Goal: Task Accomplishment & Management: Manage account settings

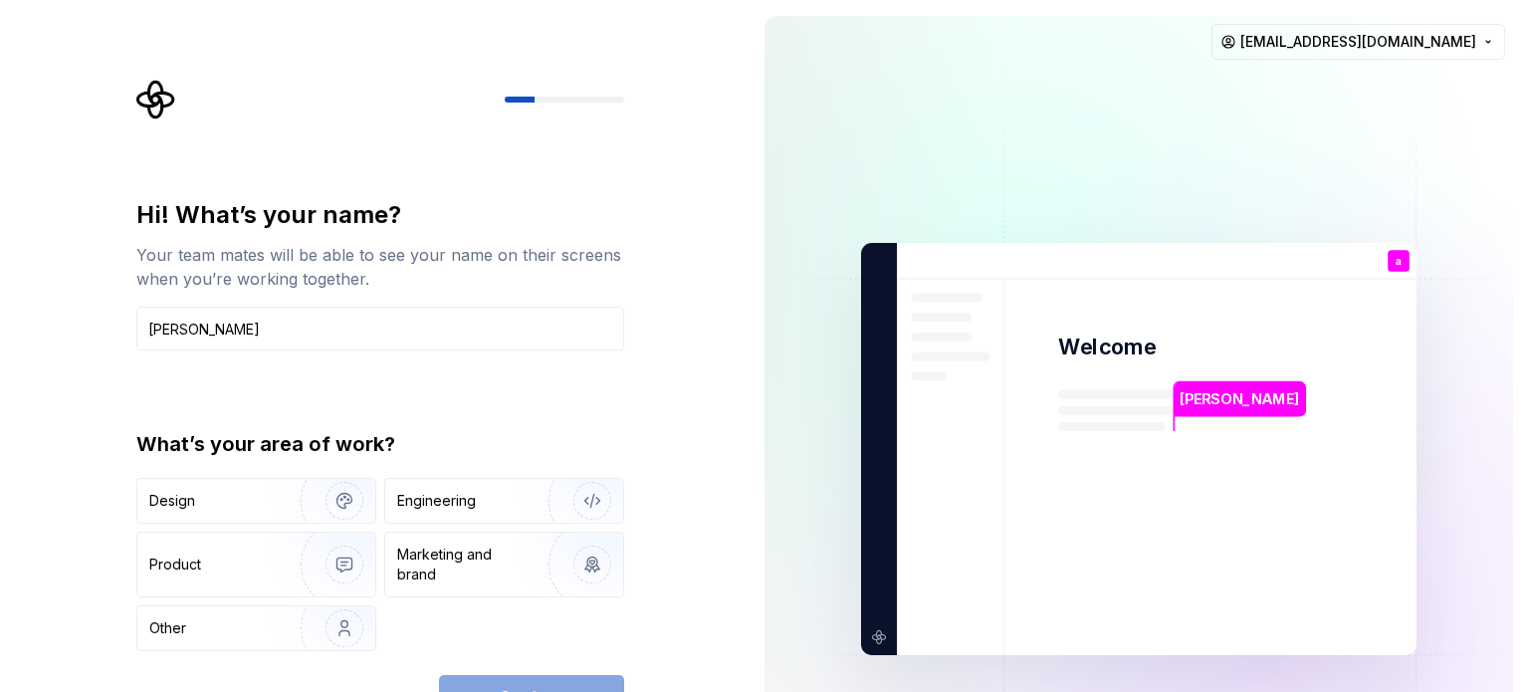
type input "[PERSON_NAME]"
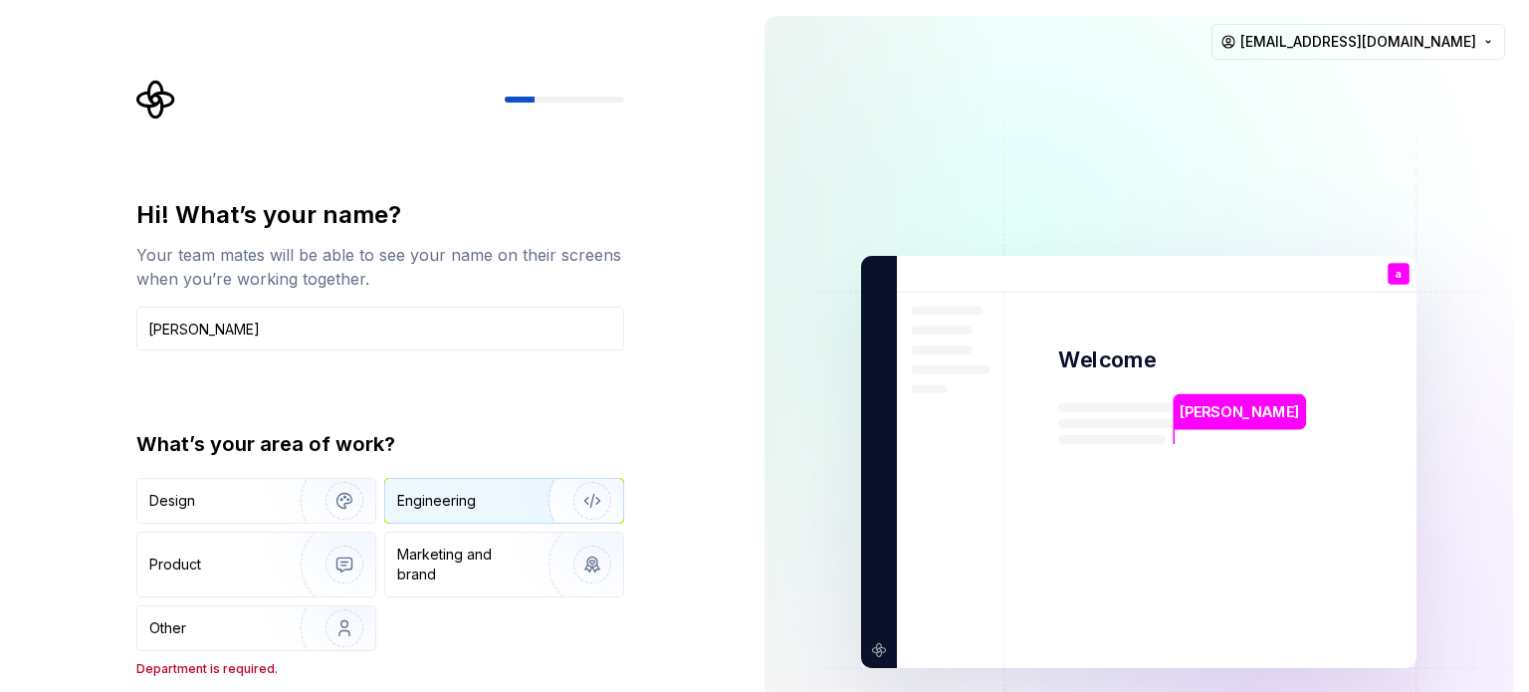
click at [430, 513] on div "Engineering" at bounding box center [504, 501] width 238 height 44
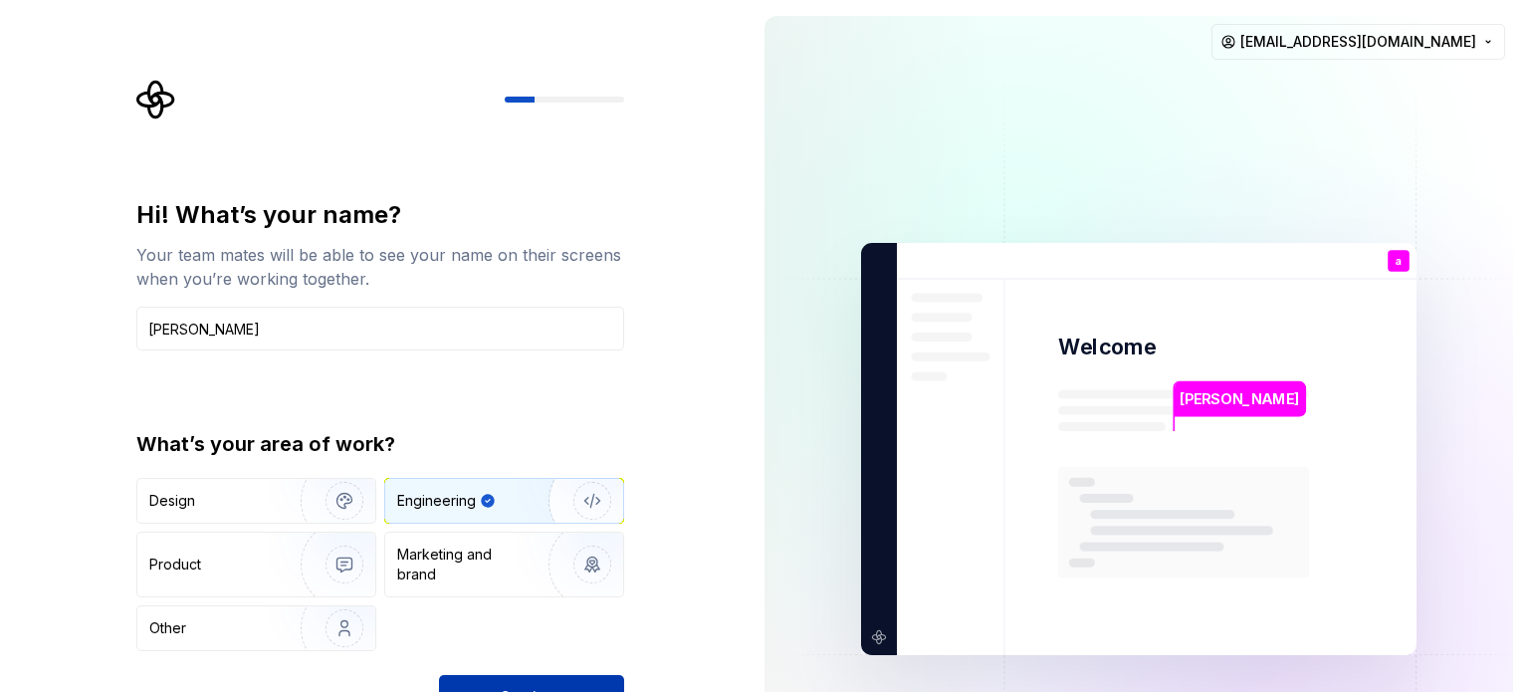
click at [506, 680] on button "Continue" at bounding box center [531, 697] width 185 height 44
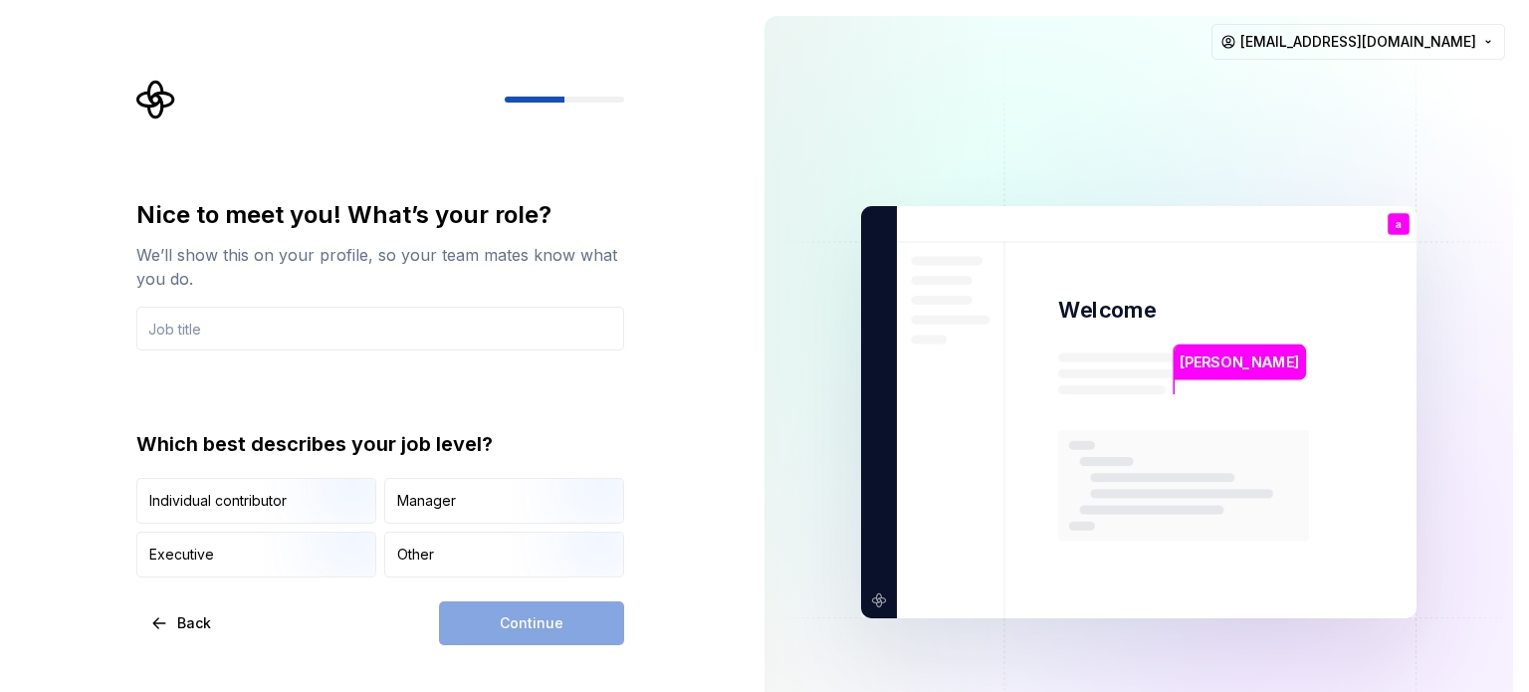
click at [452, 629] on div "Continue" at bounding box center [531, 623] width 185 height 44
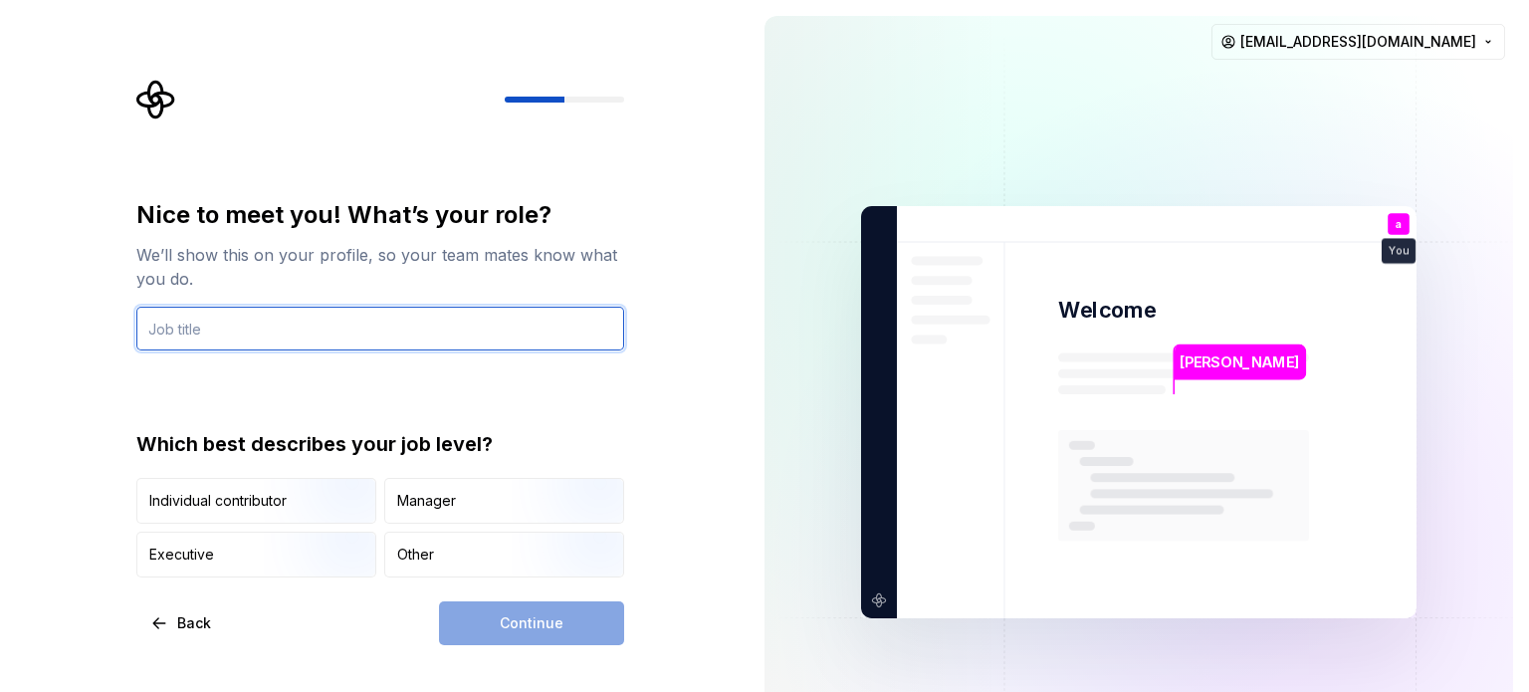
click at [401, 336] on input "text" at bounding box center [380, 329] width 488 height 44
type input "CORE [GEOGRAPHIC_DATA]"
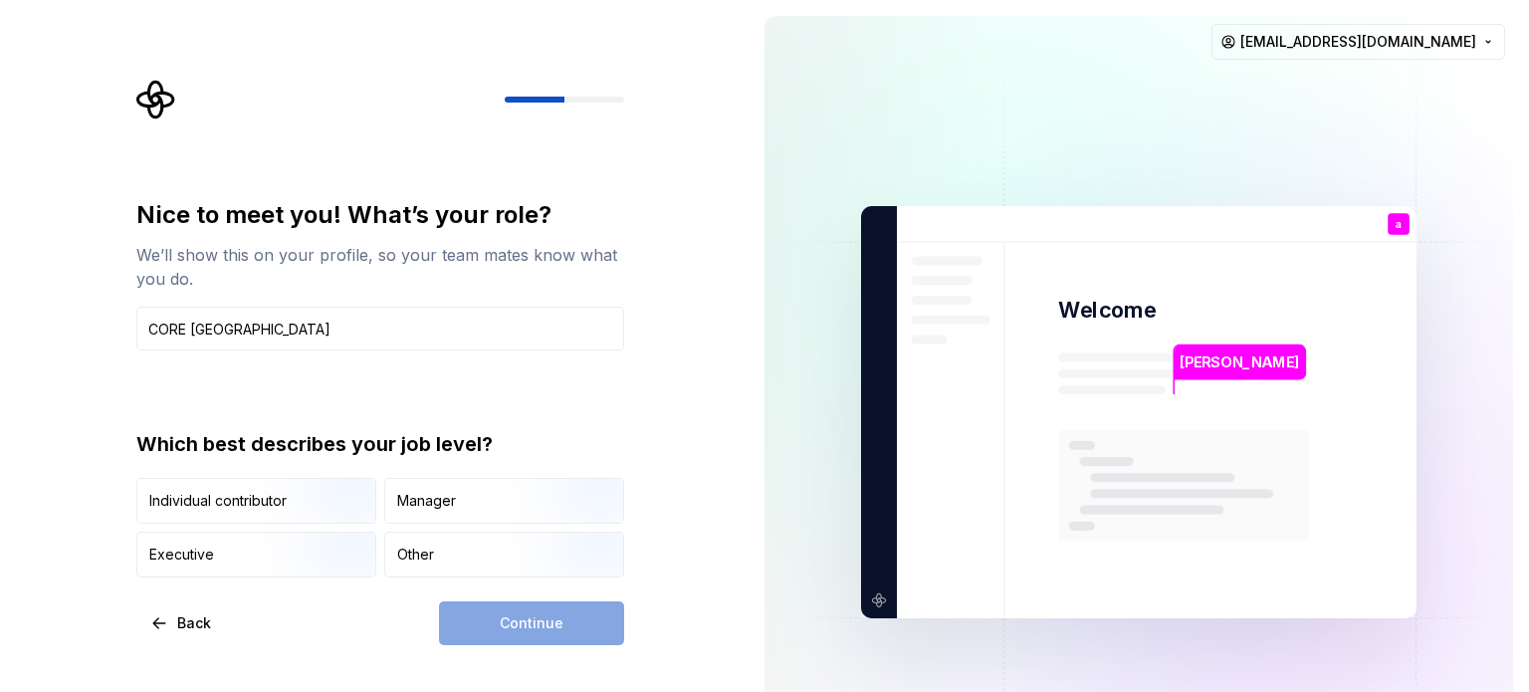
click at [530, 620] on div "Continue" at bounding box center [531, 623] width 185 height 44
click at [434, 570] on div "Other" at bounding box center [504, 555] width 238 height 44
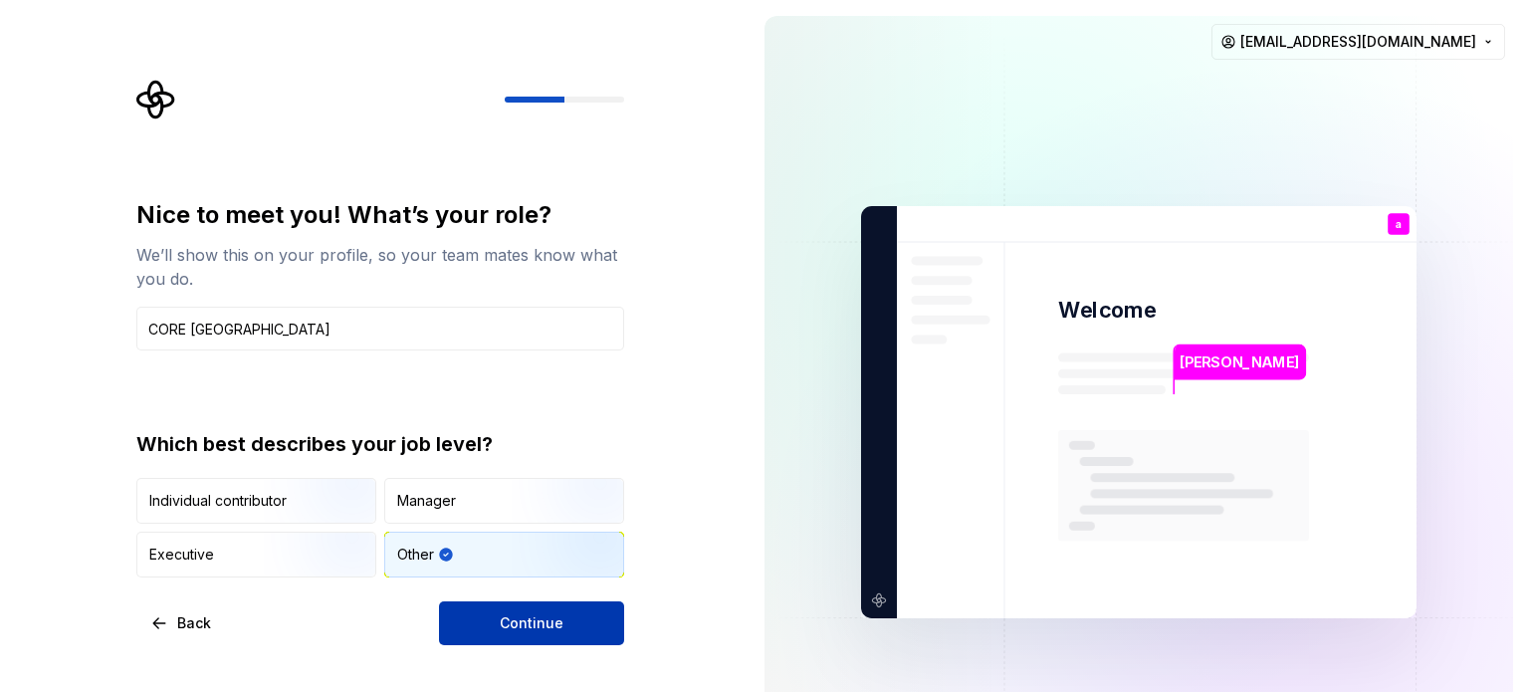
click at [512, 636] on button "Continue" at bounding box center [531, 623] width 185 height 44
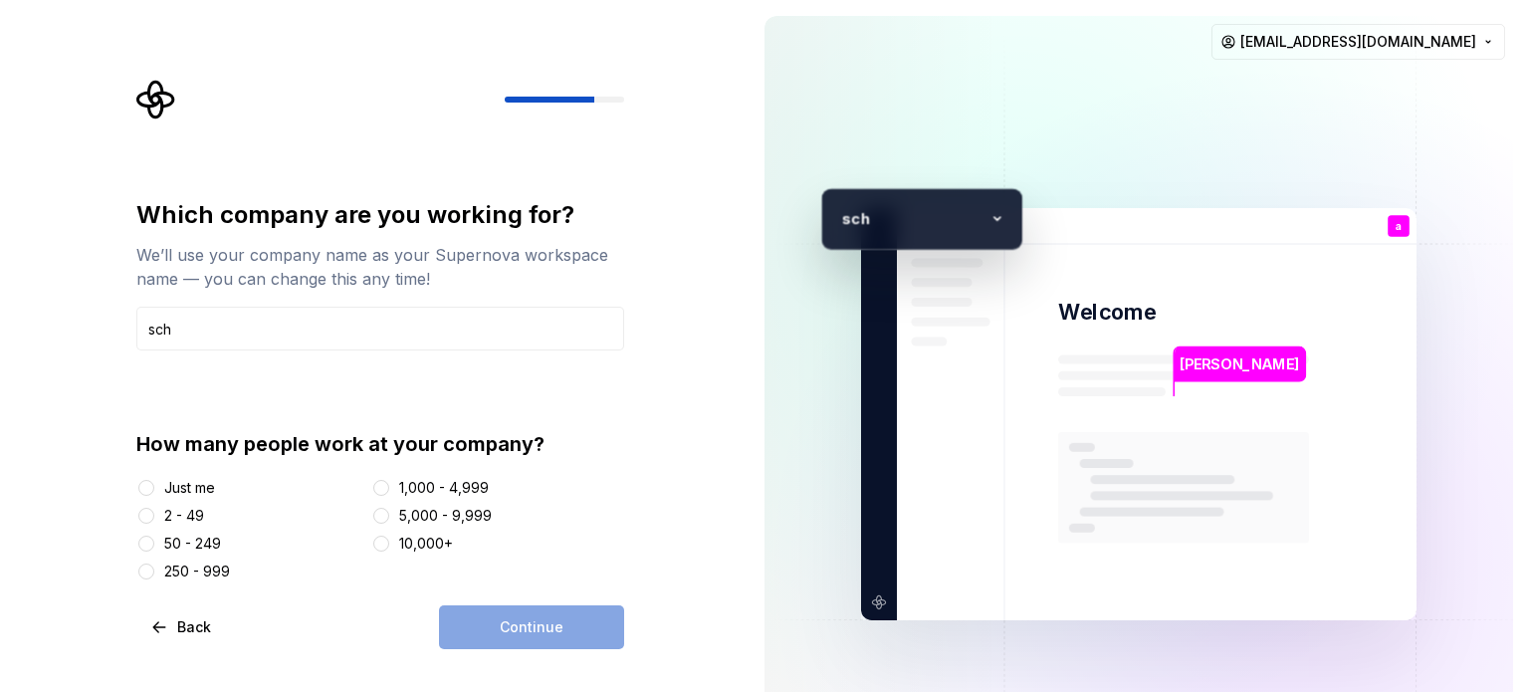
type input "sch"
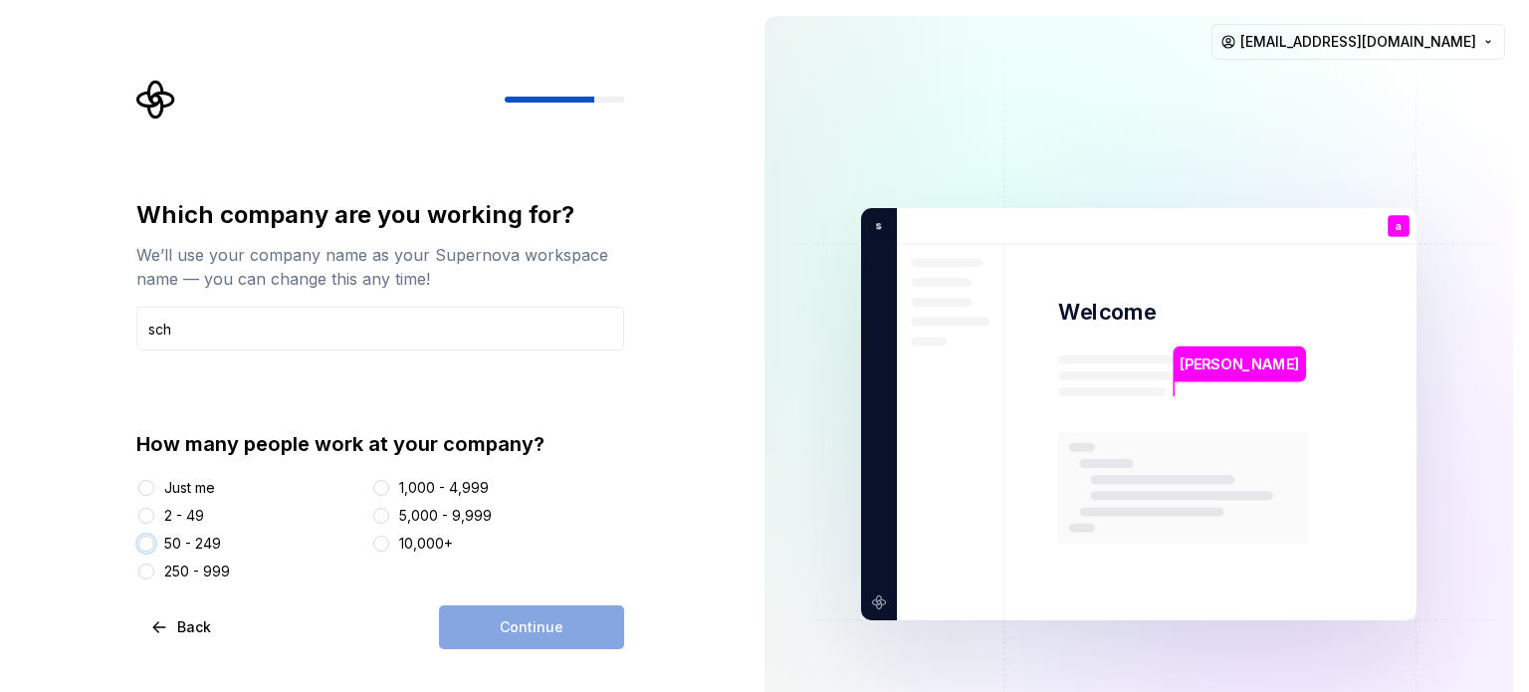
click at [147, 544] on button "50 - 249" at bounding box center [146, 544] width 16 height 16
click at [551, 636] on button "Continue" at bounding box center [531, 627] width 185 height 44
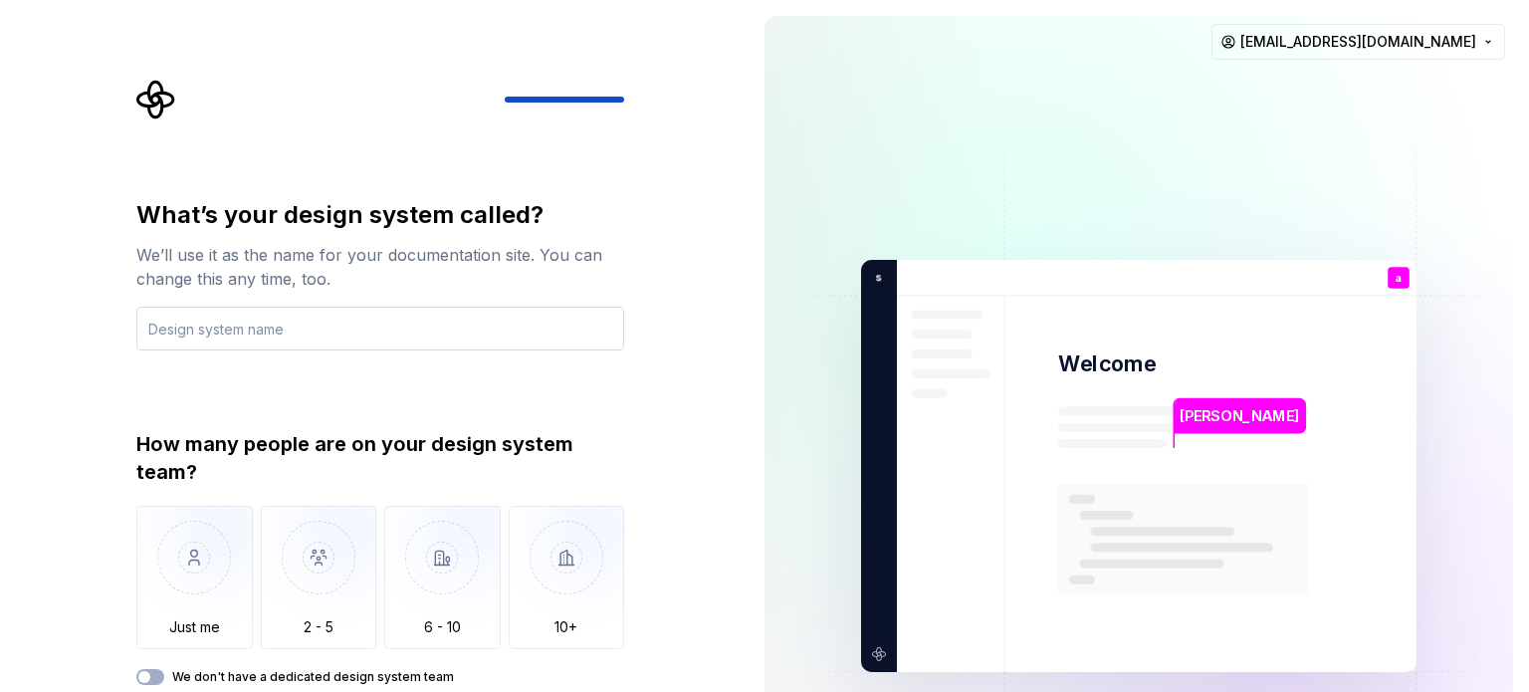
click at [321, 327] on input "text" at bounding box center [380, 329] width 488 height 44
type input "e"
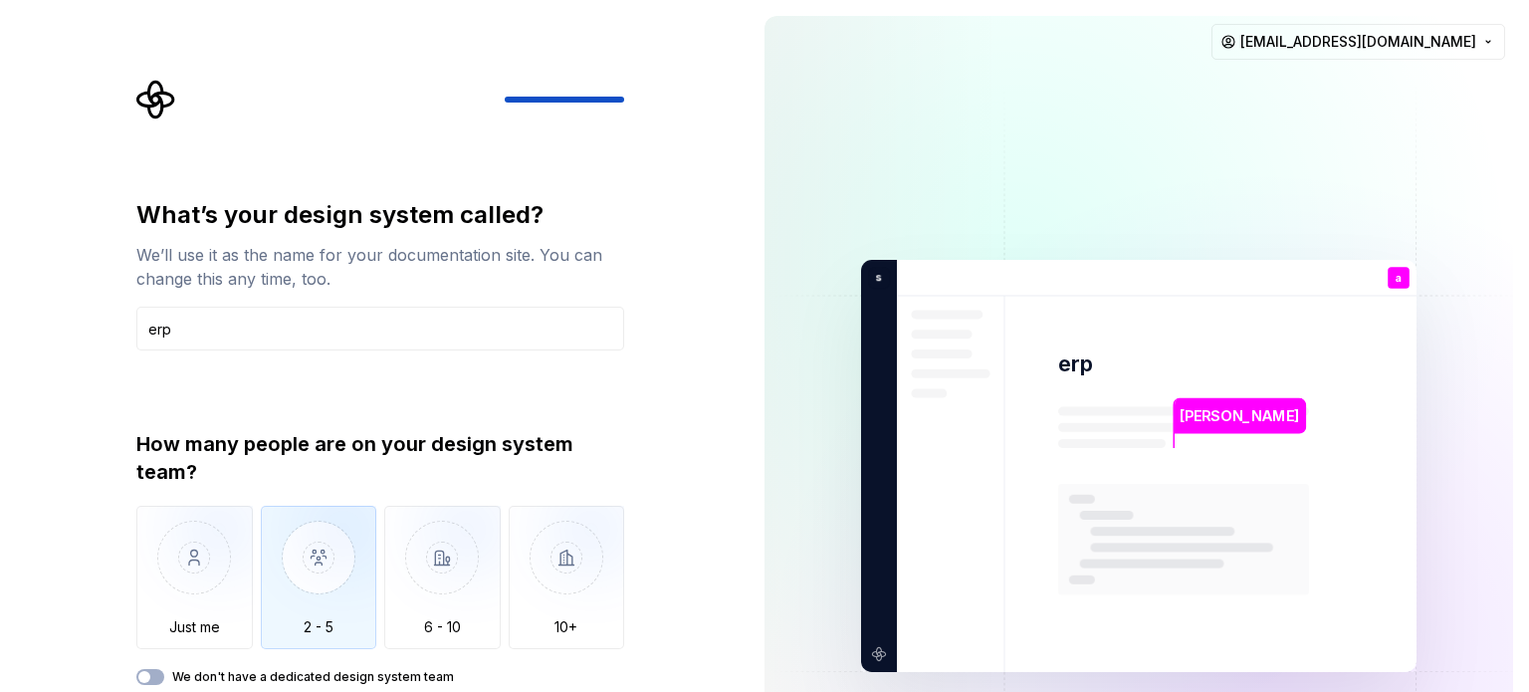
type input "erp"
click at [358, 607] on img "button" at bounding box center [319, 572] width 116 height 133
click at [150, 675] on icon "button" at bounding box center [144, 677] width 16 height 12
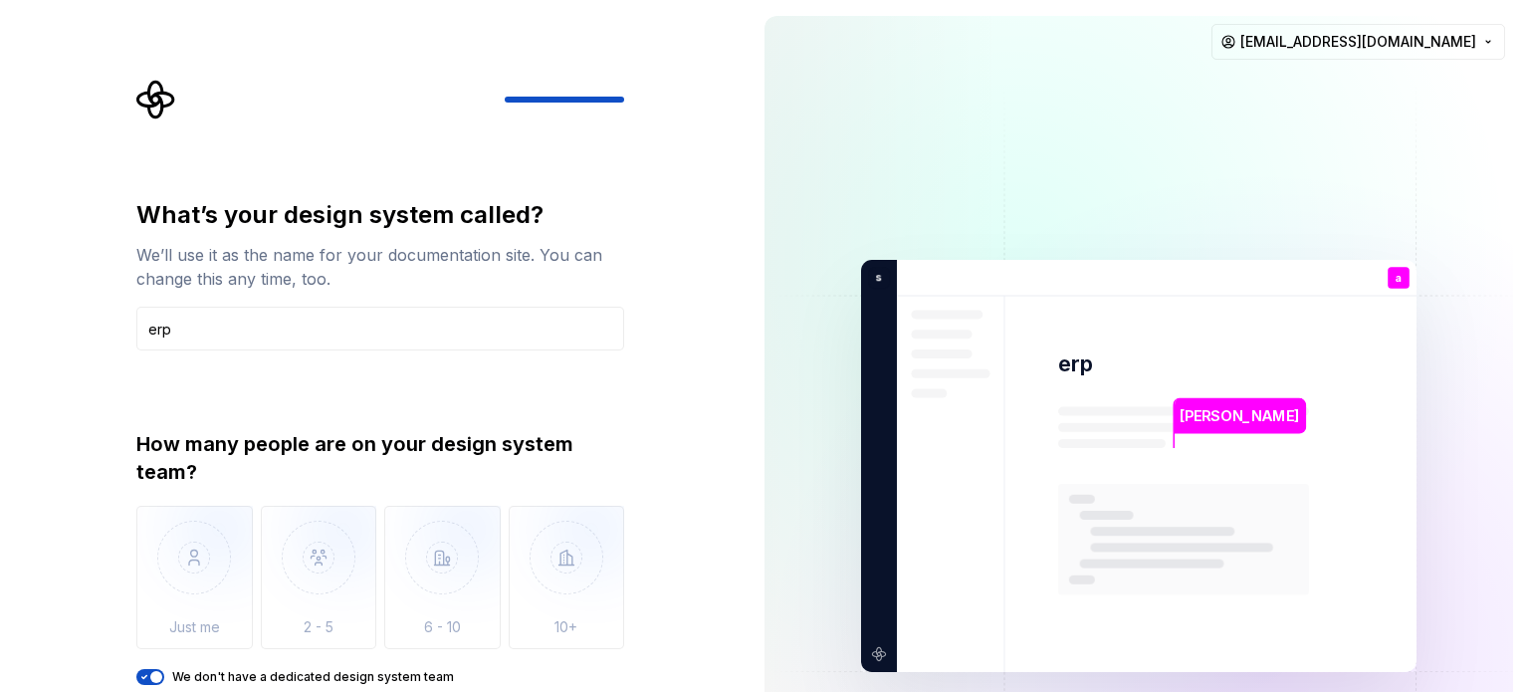
click at [150, 675] on span "button" at bounding box center [156, 677] width 12 height 12
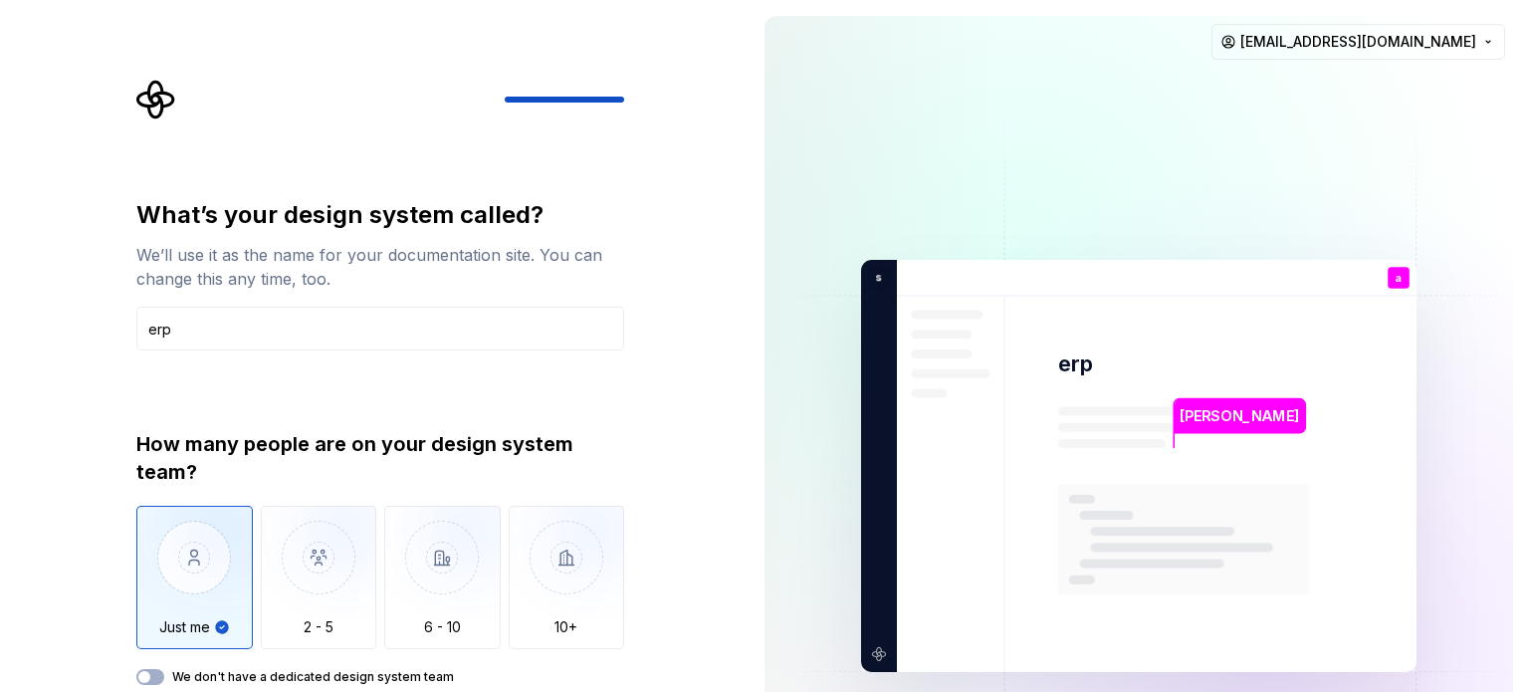
click at [189, 628] on img "button" at bounding box center [194, 572] width 116 height 133
type button "Only one person"
click at [191, 559] on img "button" at bounding box center [194, 572] width 116 height 133
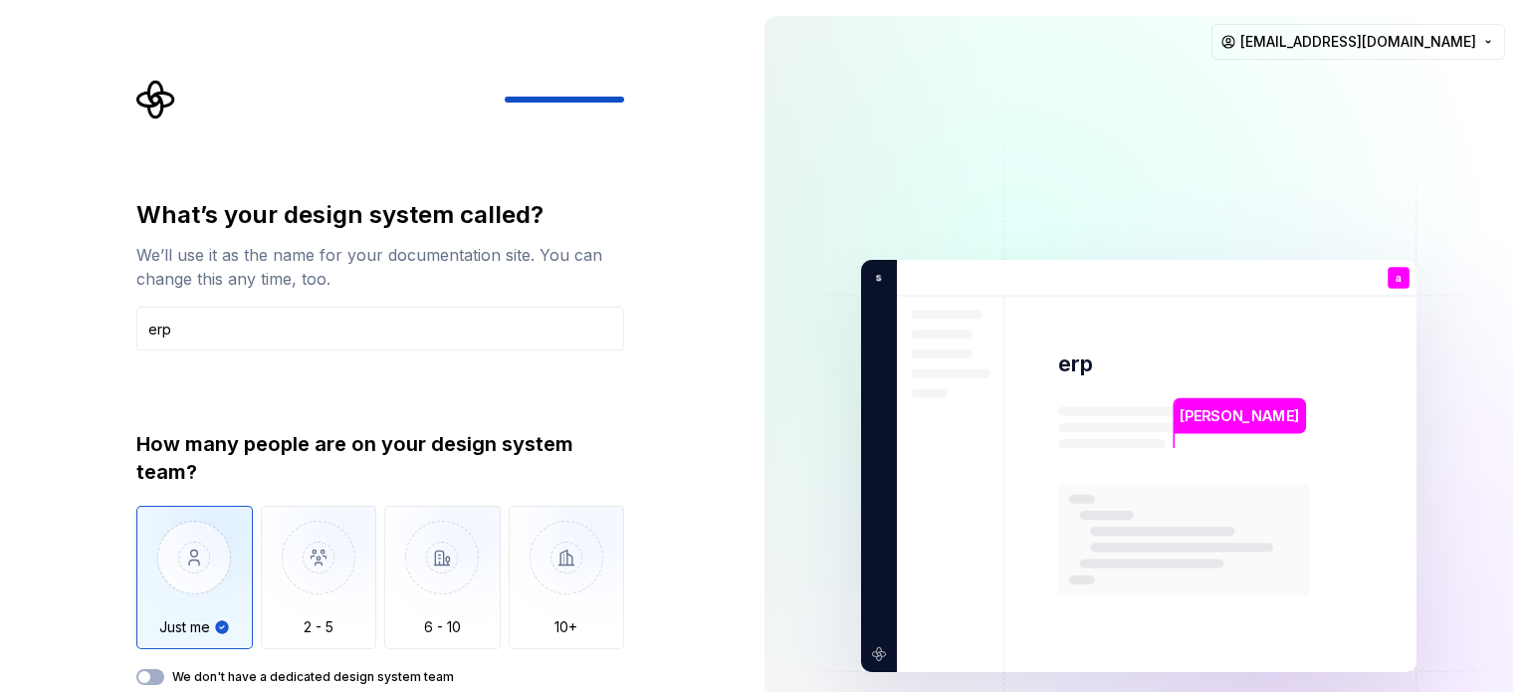
click at [191, 559] on img "button" at bounding box center [194, 572] width 116 height 133
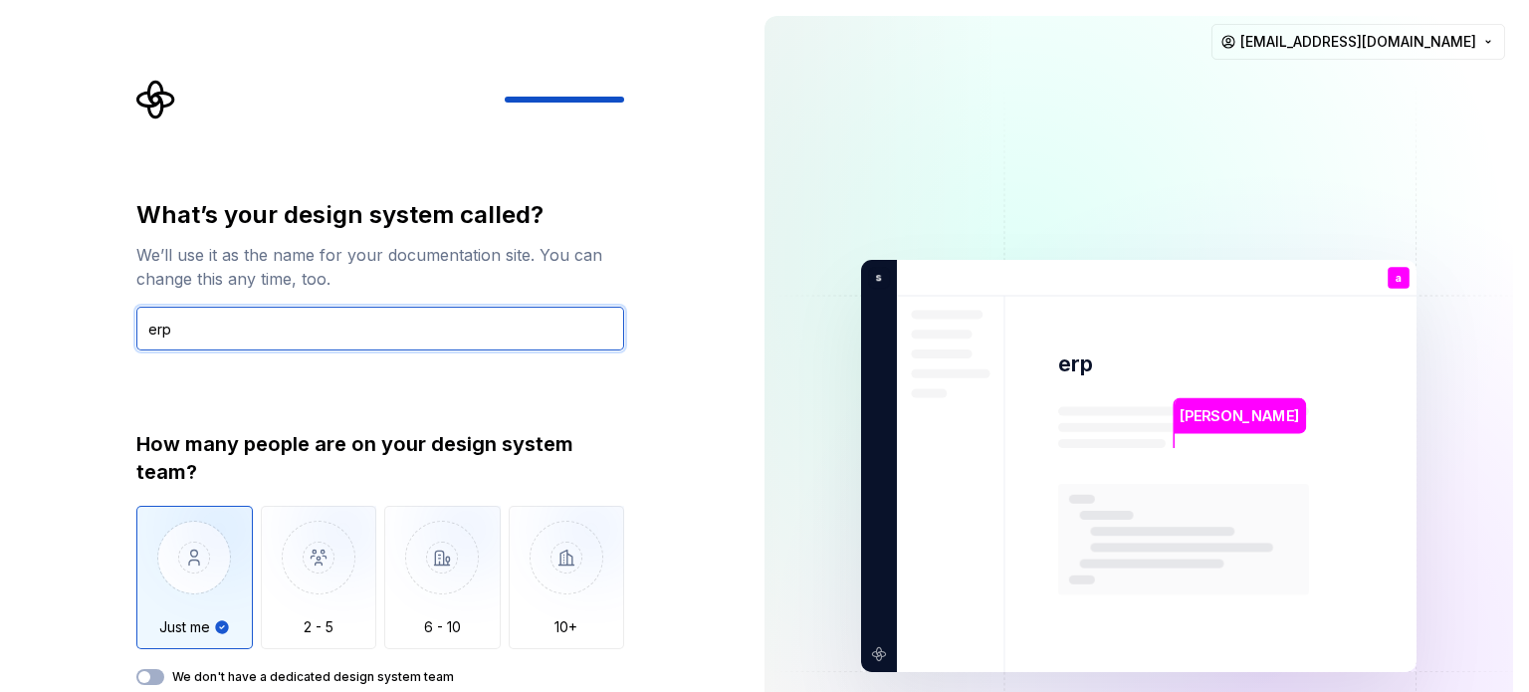
click at [394, 329] on input "erp" at bounding box center [380, 329] width 488 height 44
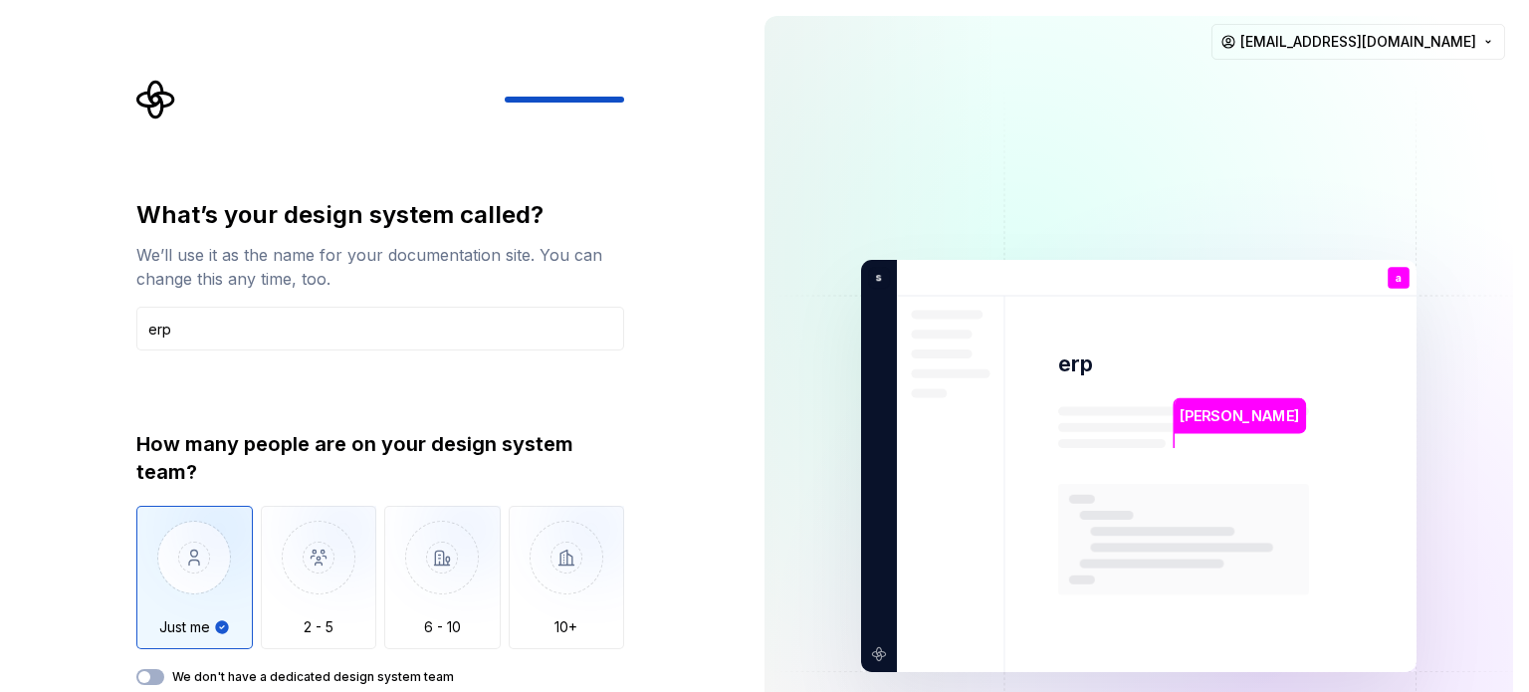
click at [700, 282] on div "What’s your design system called? We’ll use it as the name for your documentati…" at bounding box center [374, 466] width 749 height 932
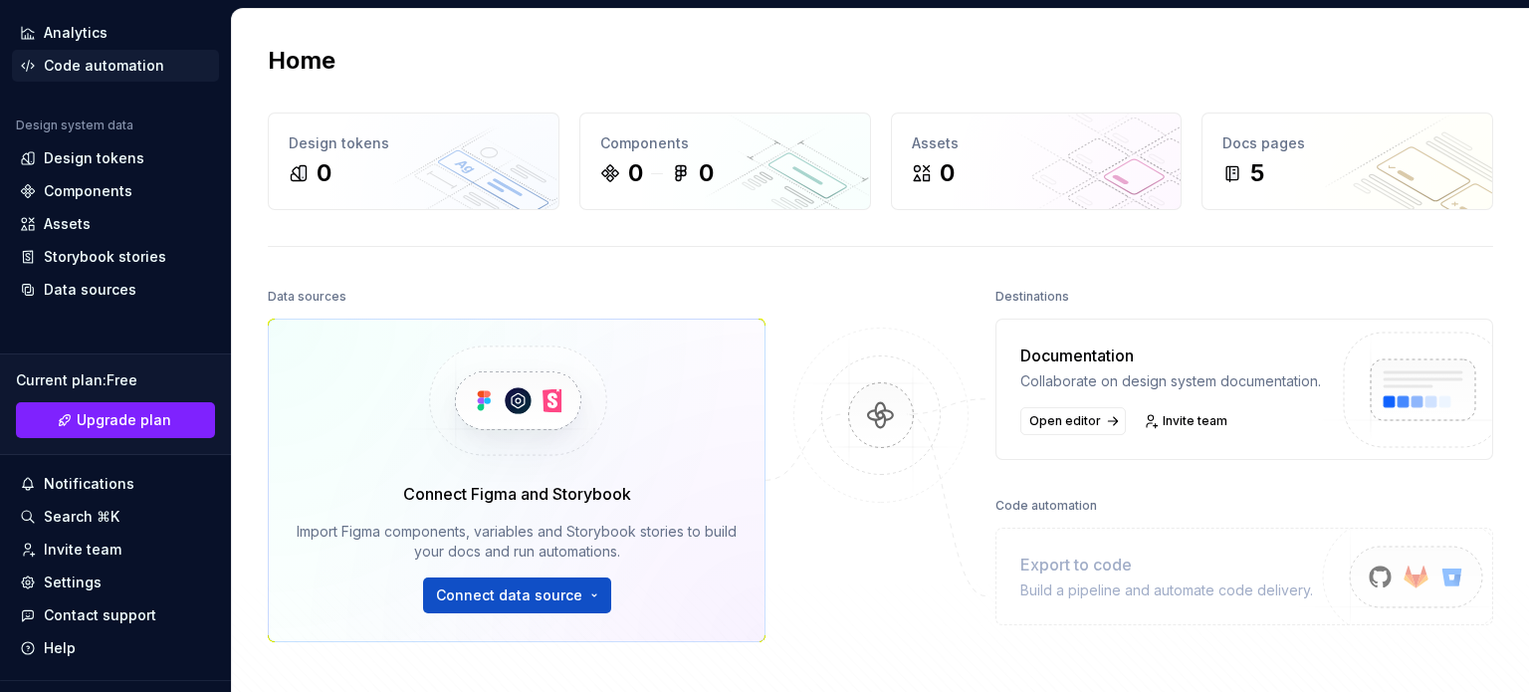
scroll to position [131, 0]
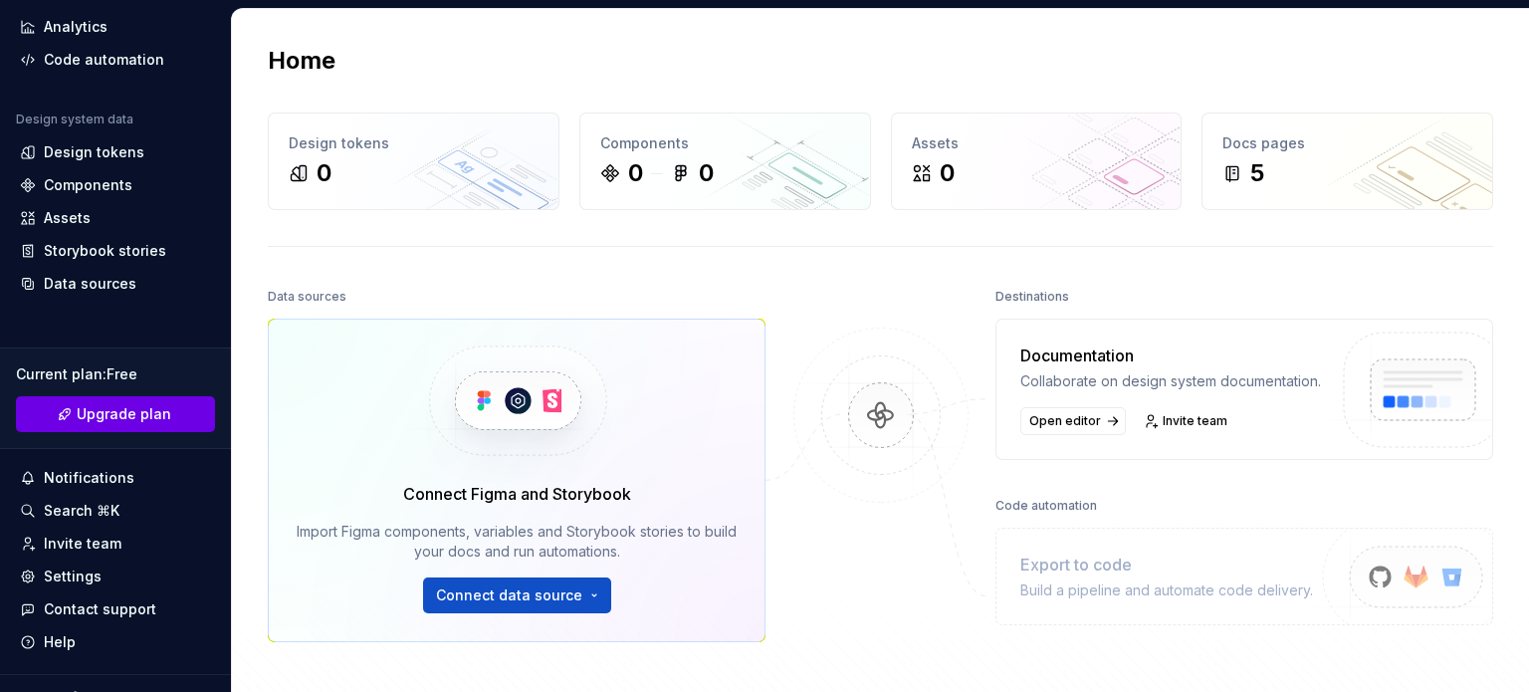
click at [60, 407] on link "Upgrade plan" at bounding box center [115, 414] width 199 height 36
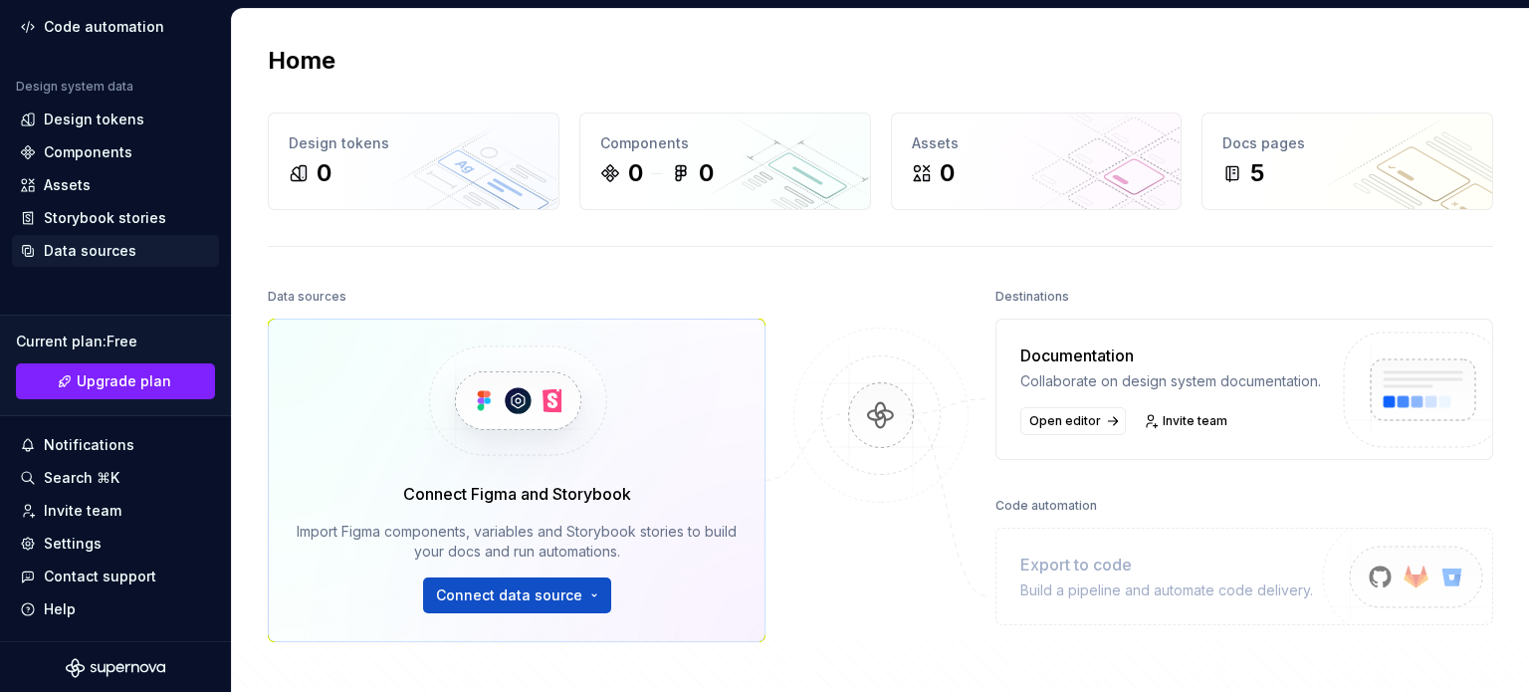
scroll to position [147, 0]
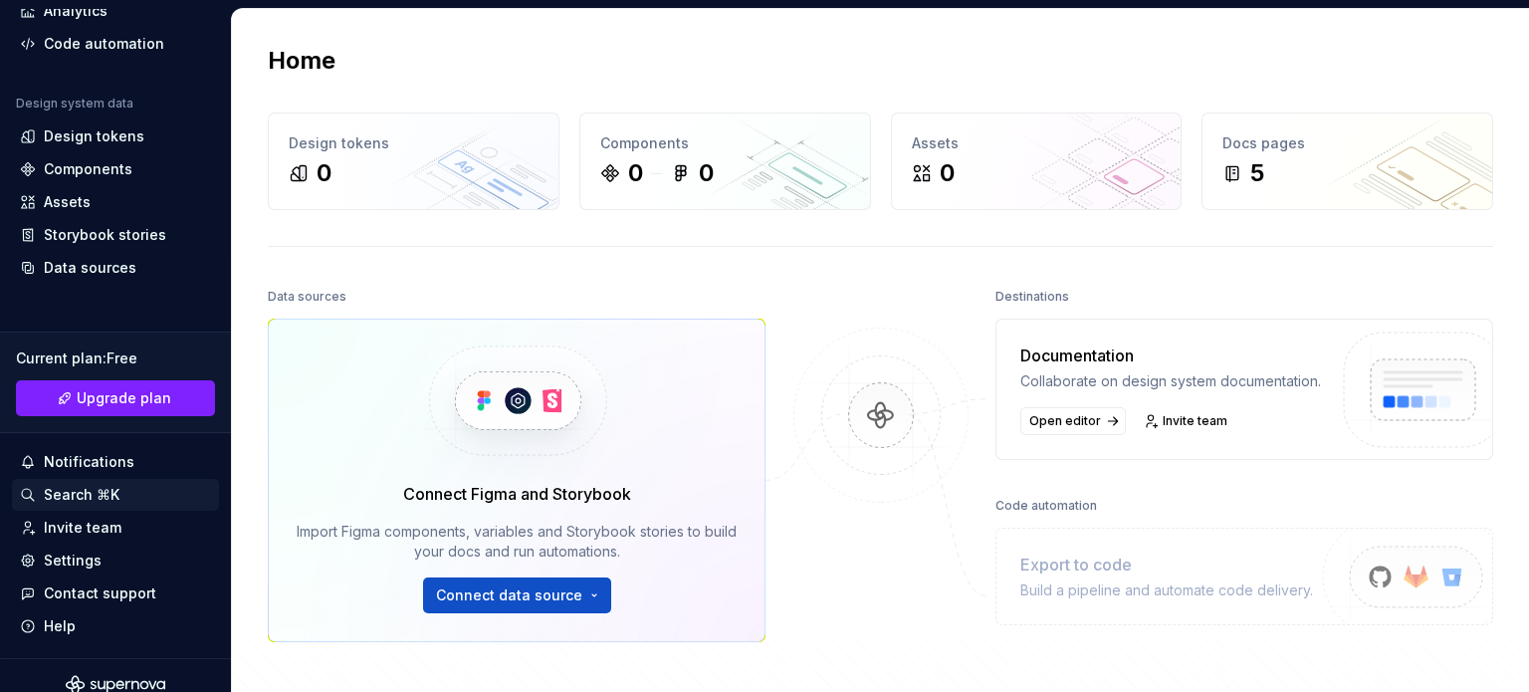
click at [120, 497] on div "Search ⌘K" at bounding box center [115, 495] width 191 height 20
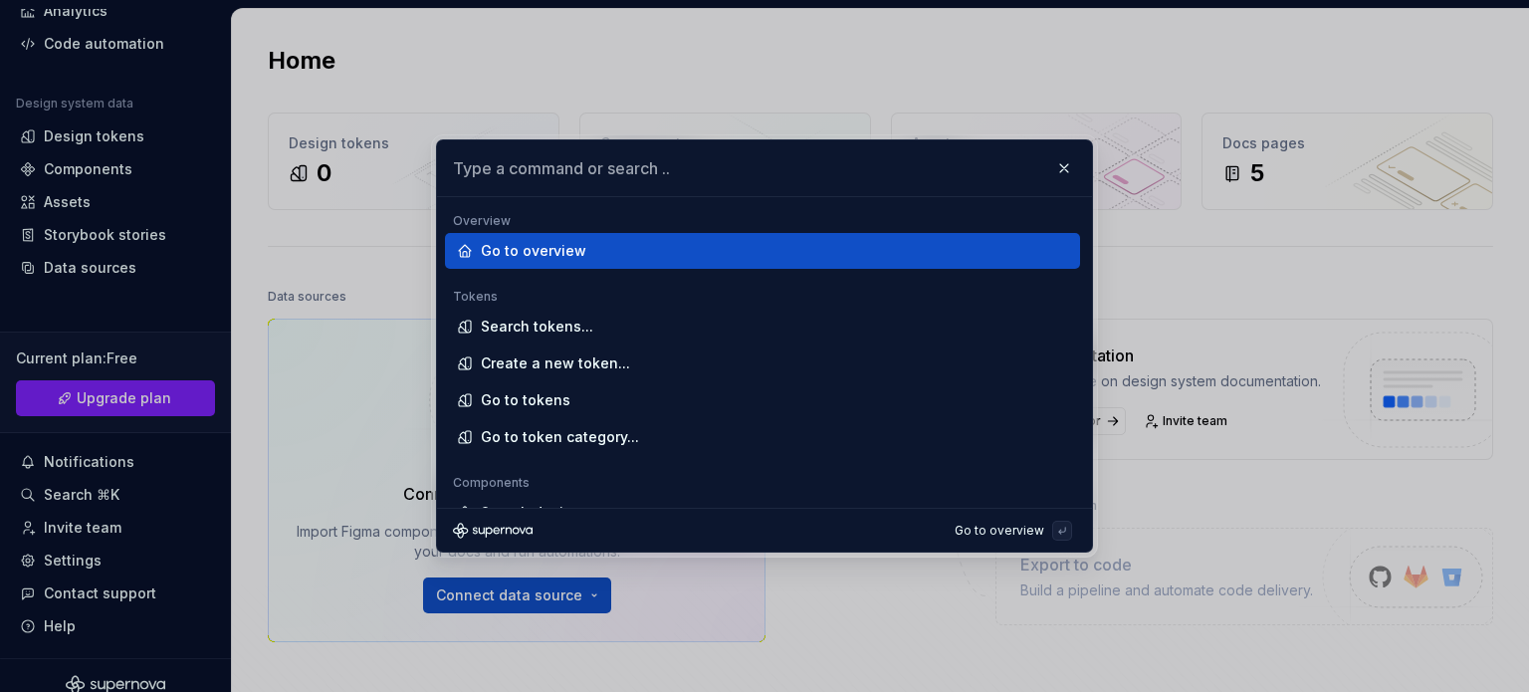
click at [623, 174] on input "text" at bounding box center [764, 168] width 655 height 56
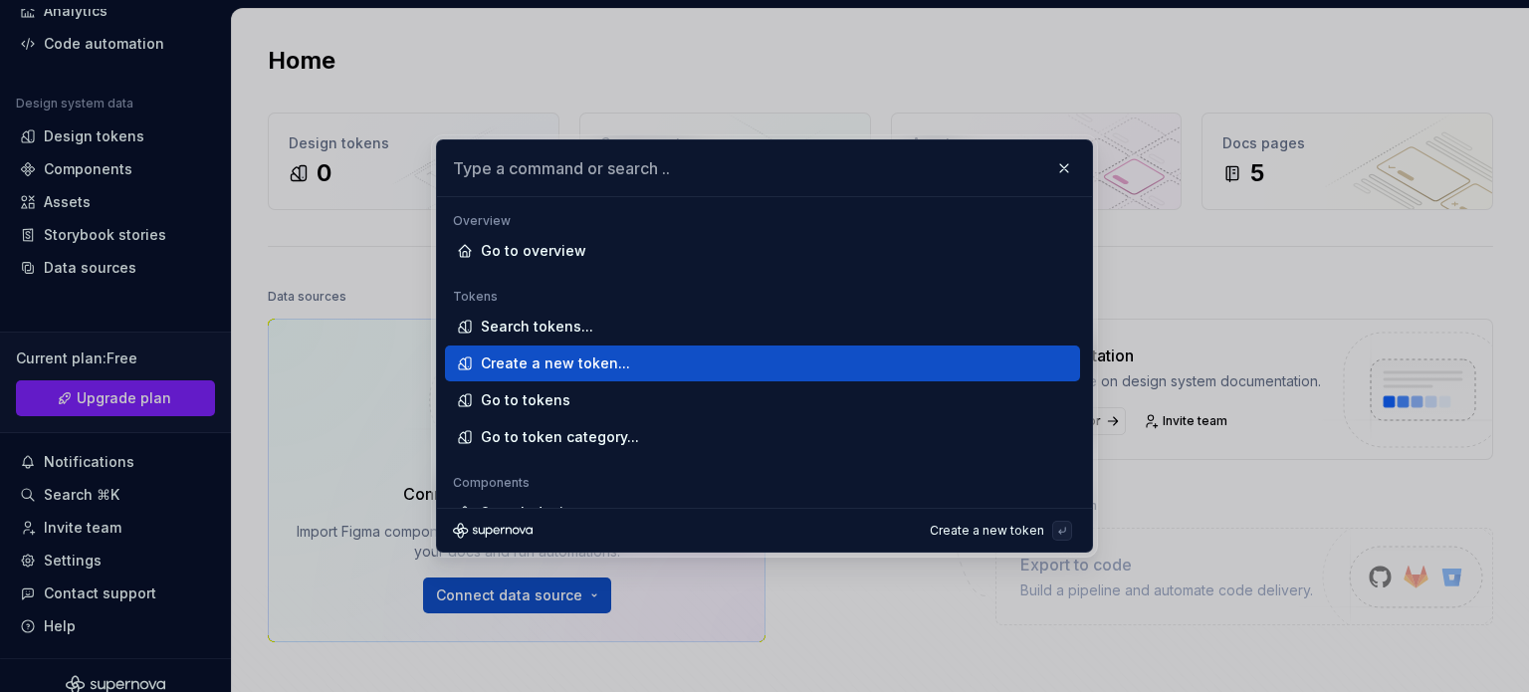
scroll to position [23, 0]
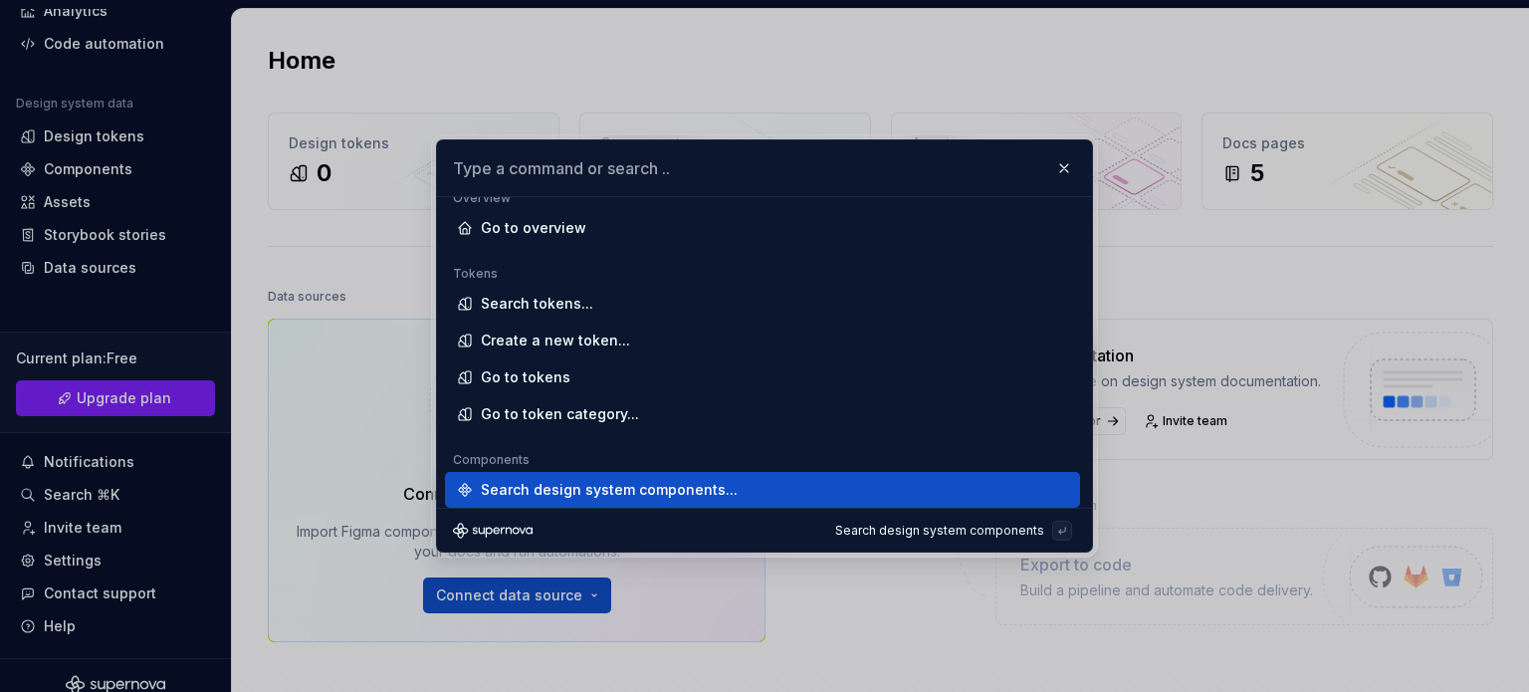
click at [506, 525] on icon "Supernova Logo" at bounding box center [493, 531] width 80 height 16
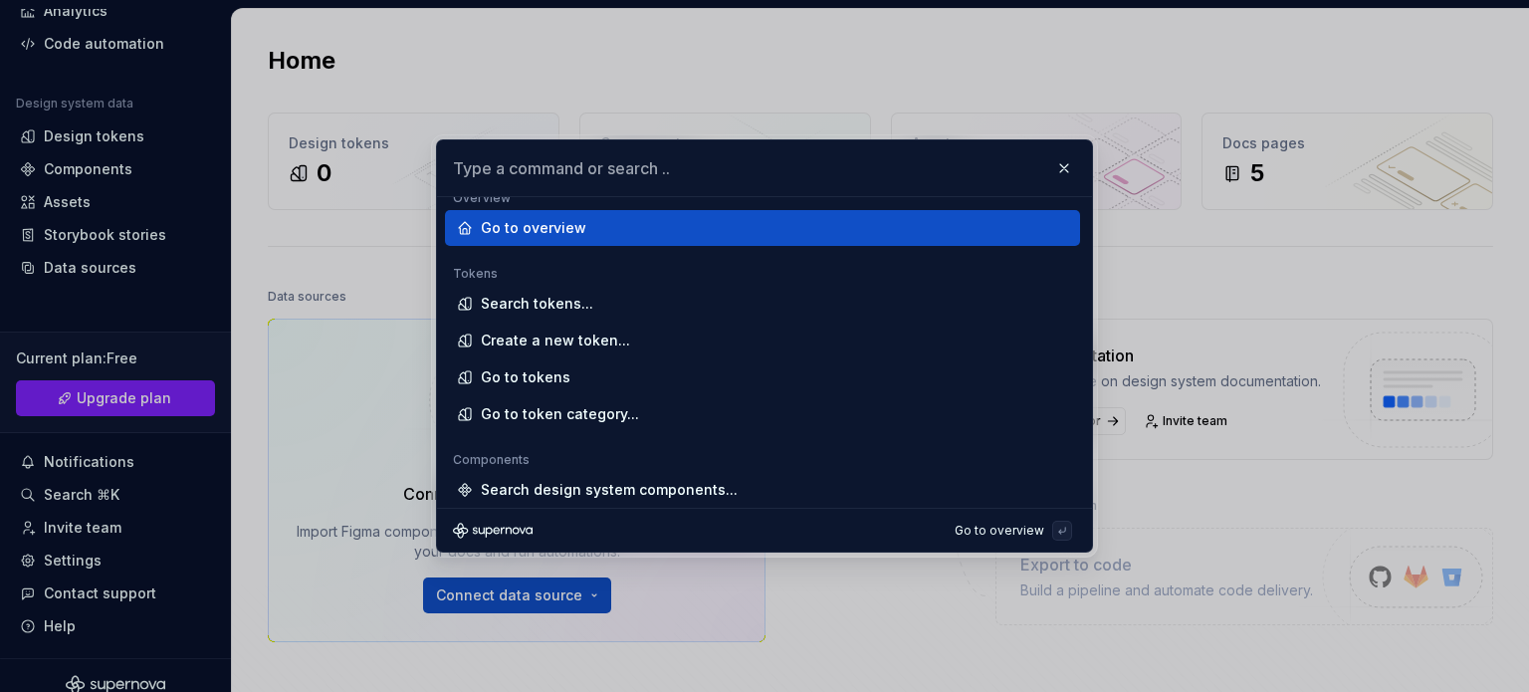
scroll to position [16, 0]
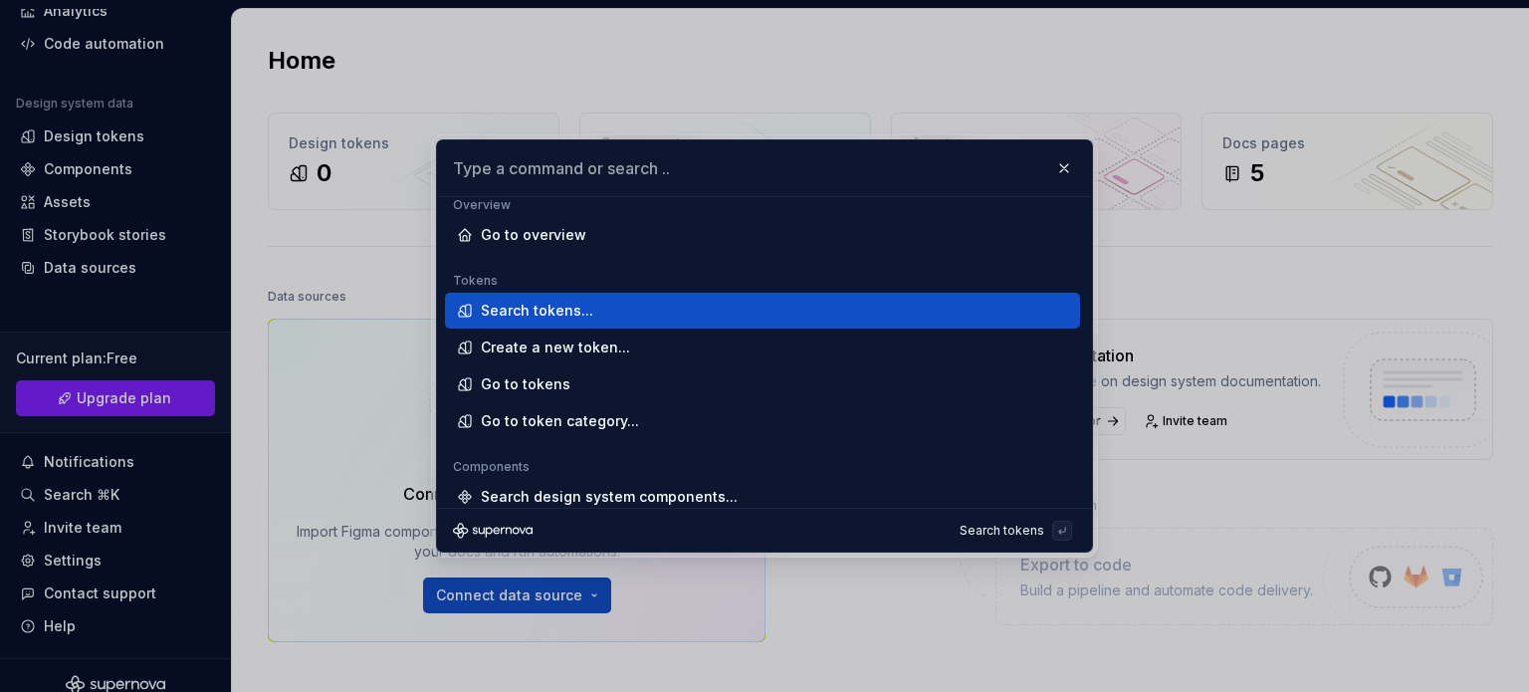
click at [718, 322] on div "Search tokens..." at bounding box center [762, 311] width 635 height 36
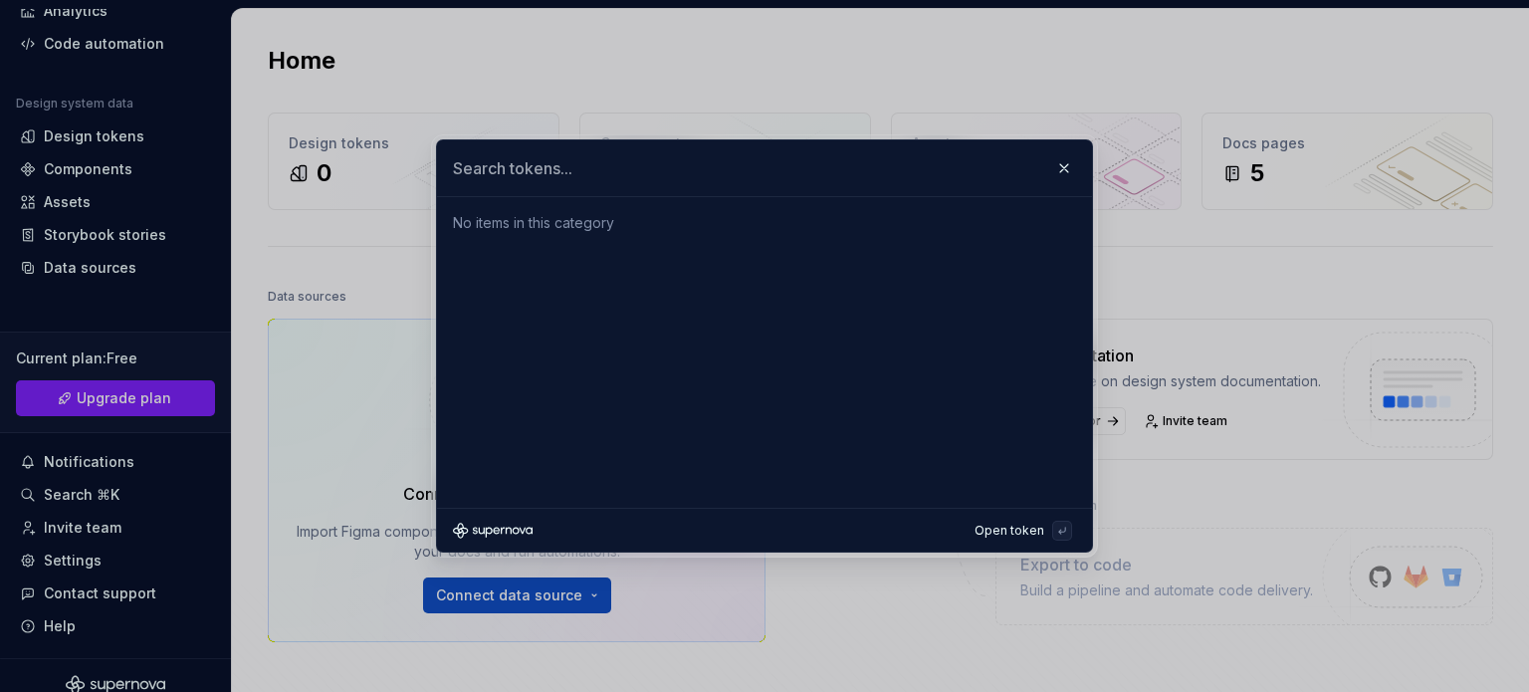
click at [568, 227] on div "No items in this category" at bounding box center [764, 221] width 639 height 32
click at [735, 300] on div "No items in this category" at bounding box center [764, 352] width 655 height 311
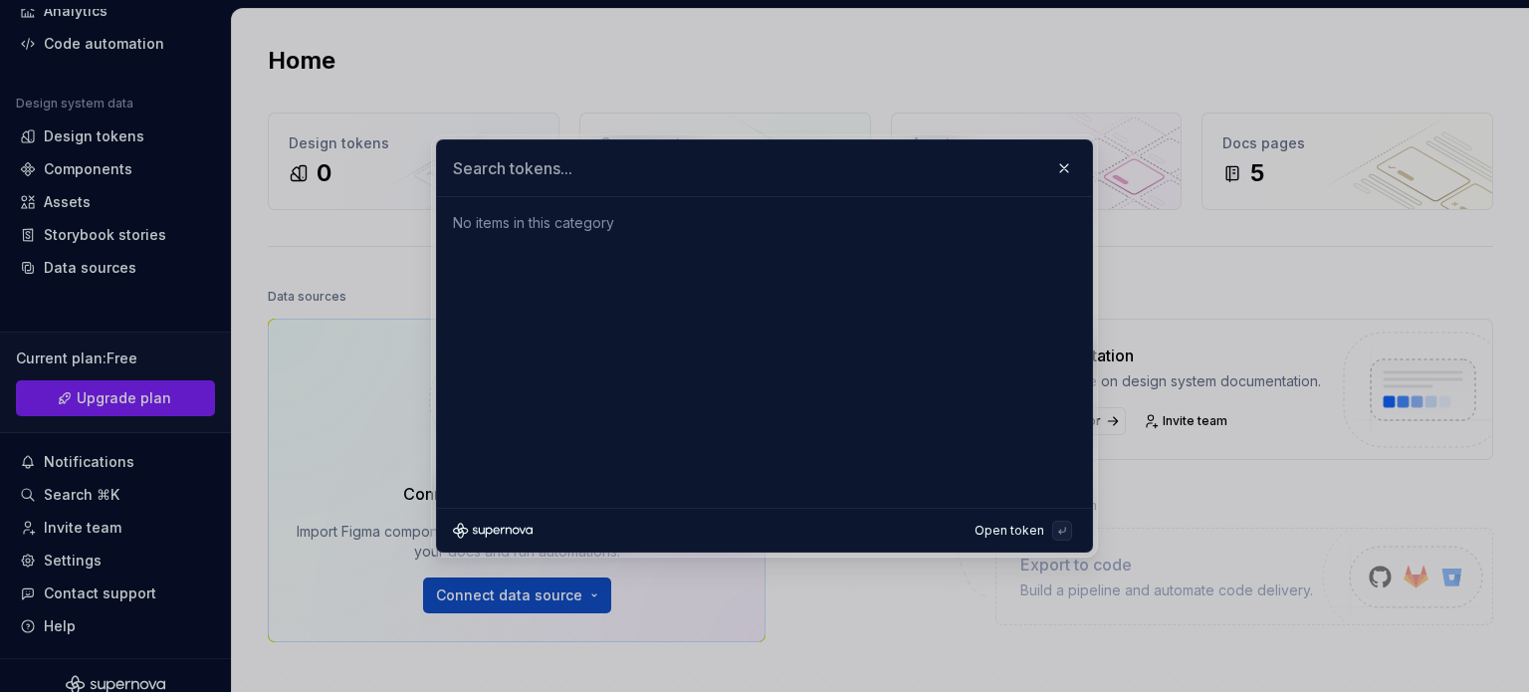
click at [568, 158] on input "text" at bounding box center [764, 168] width 655 height 56
click at [1059, 161] on button "button" at bounding box center [1064, 168] width 28 height 28
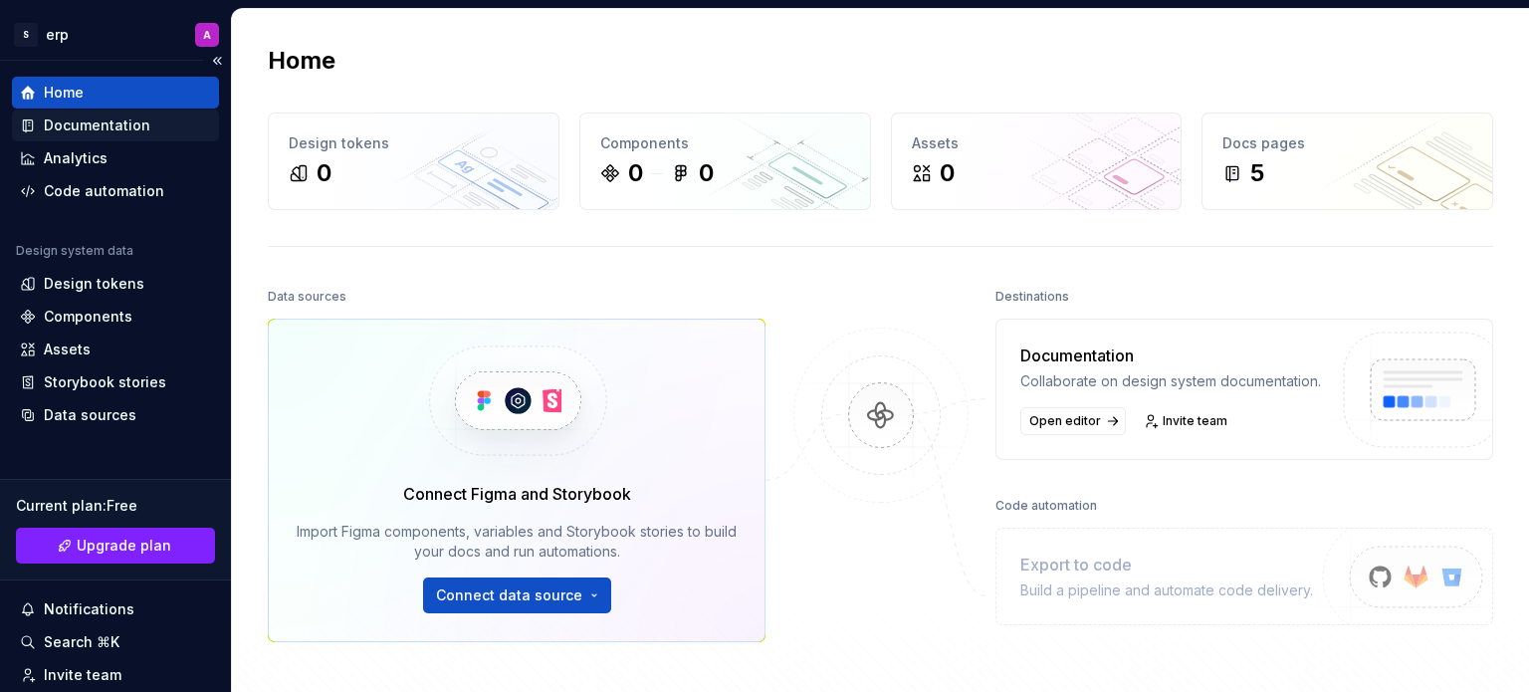
click at [140, 124] on div "Documentation" at bounding box center [97, 125] width 107 height 20
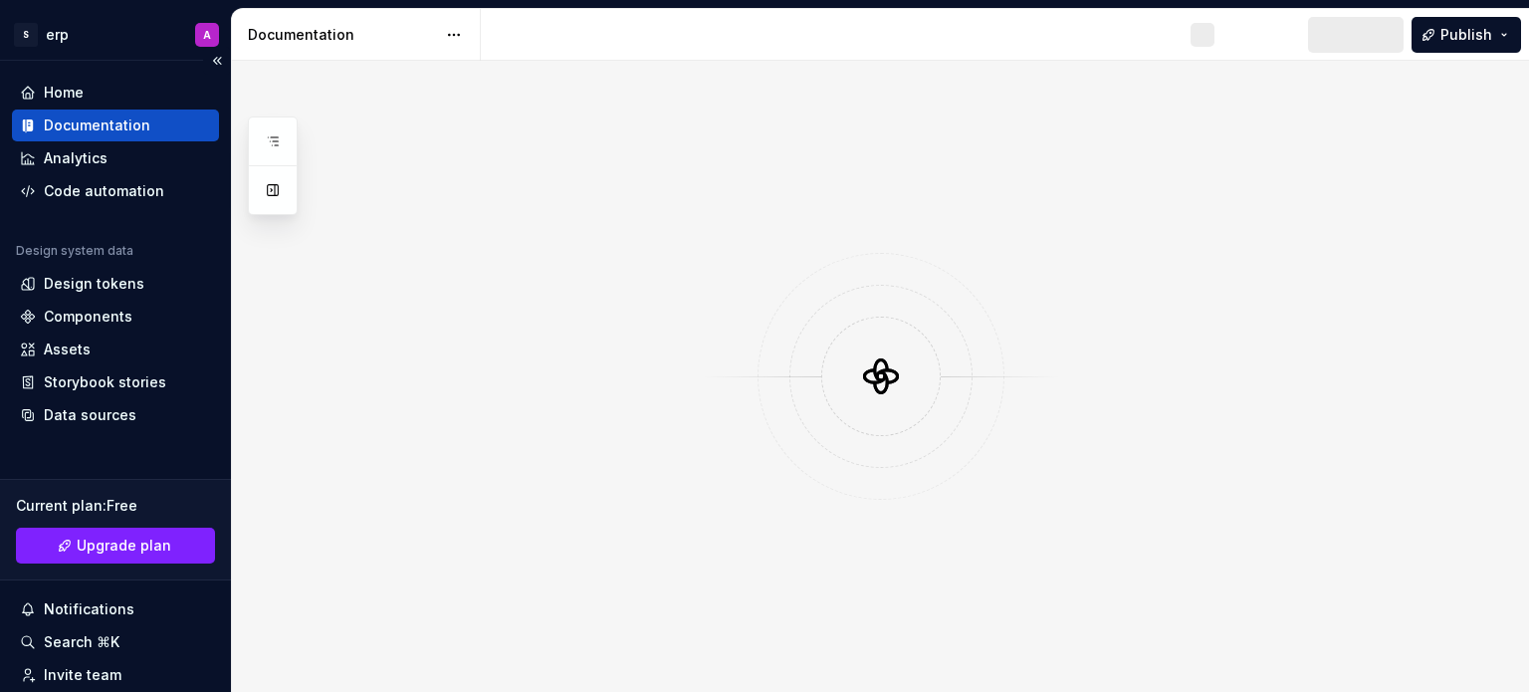
click at [140, 124] on div "Documentation" at bounding box center [97, 125] width 107 height 20
click at [154, 158] on div "Analytics" at bounding box center [115, 158] width 191 height 20
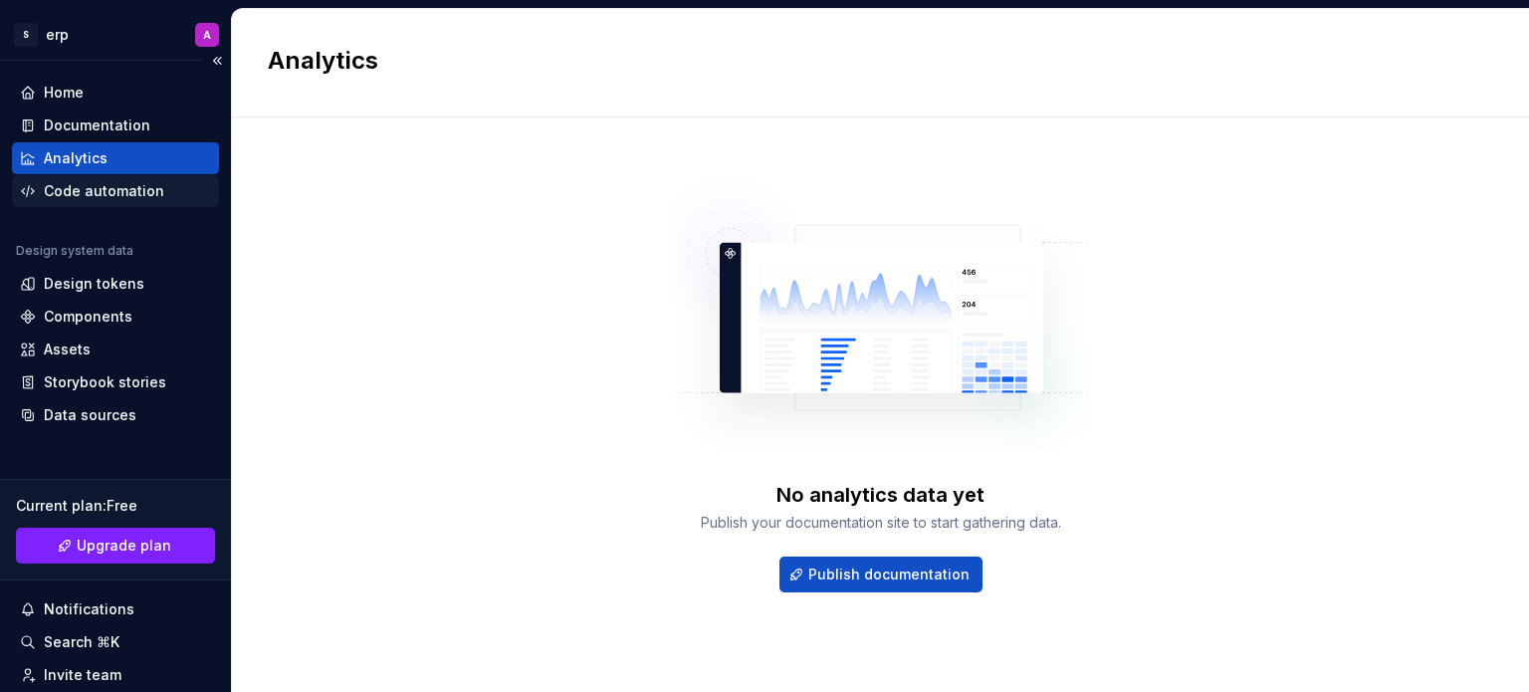
click at [143, 186] on div "Code automation" at bounding box center [104, 191] width 120 height 20
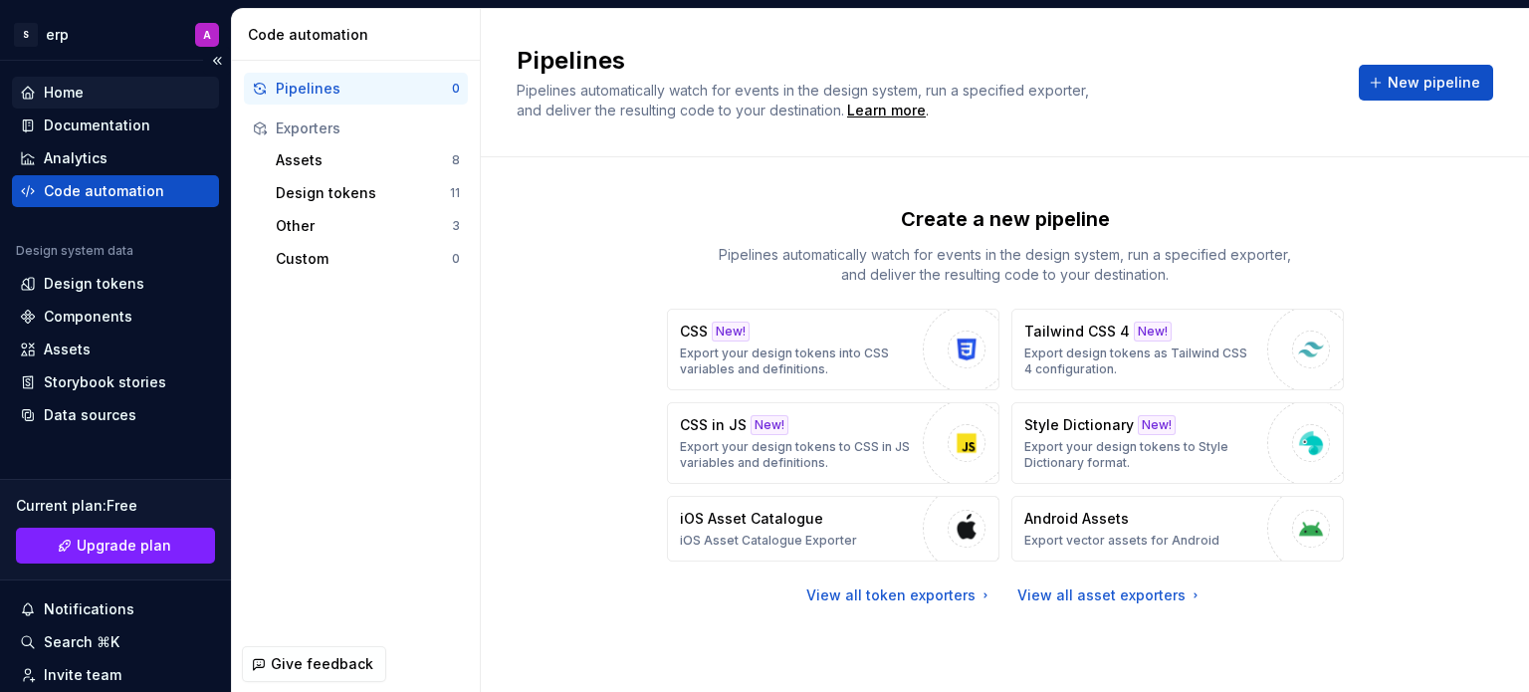
click at [83, 99] on div "Home" at bounding box center [64, 93] width 40 height 20
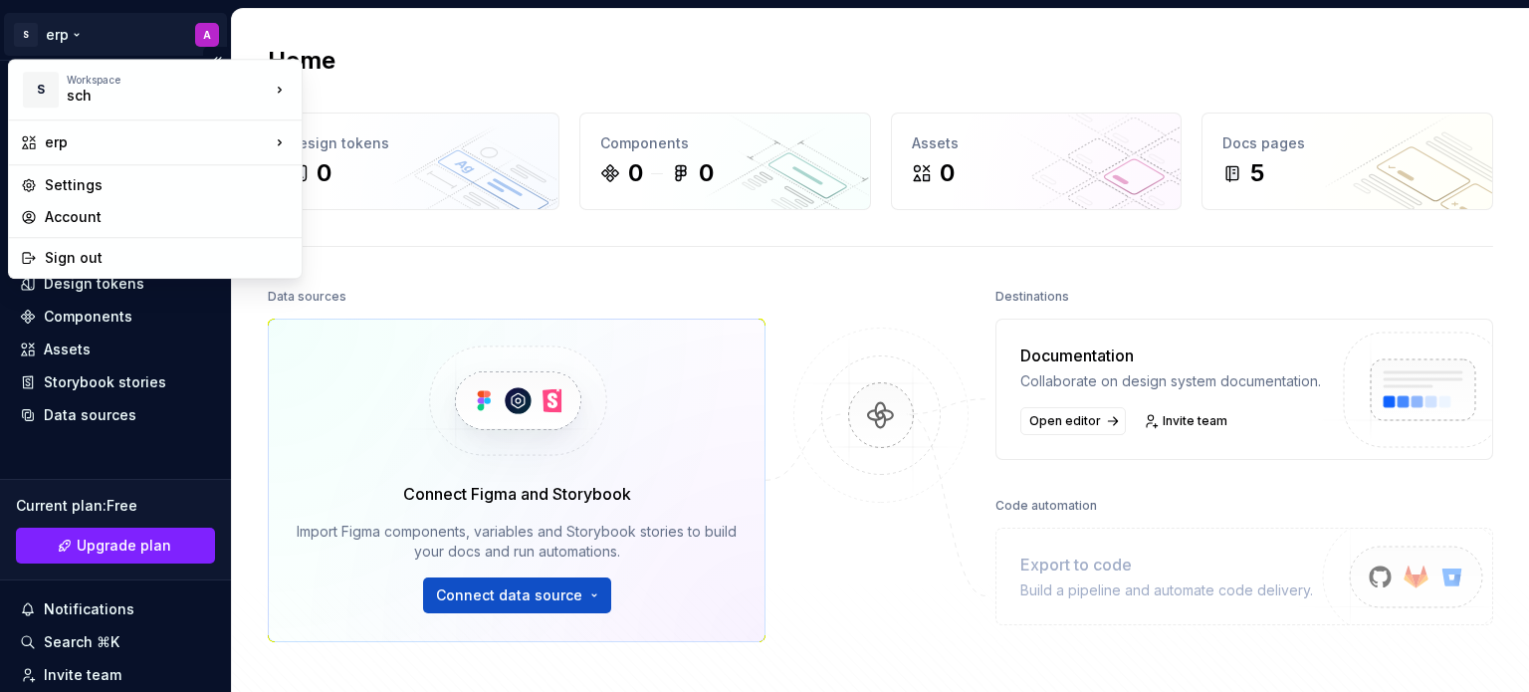
click at [117, 23] on html "S erp A Home Documentation Analytics Code automation Design system data Design …" at bounding box center [764, 346] width 1529 height 692
click at [116, 188] on div "Settings" at bounding box center [167, 185] width 245 height 20
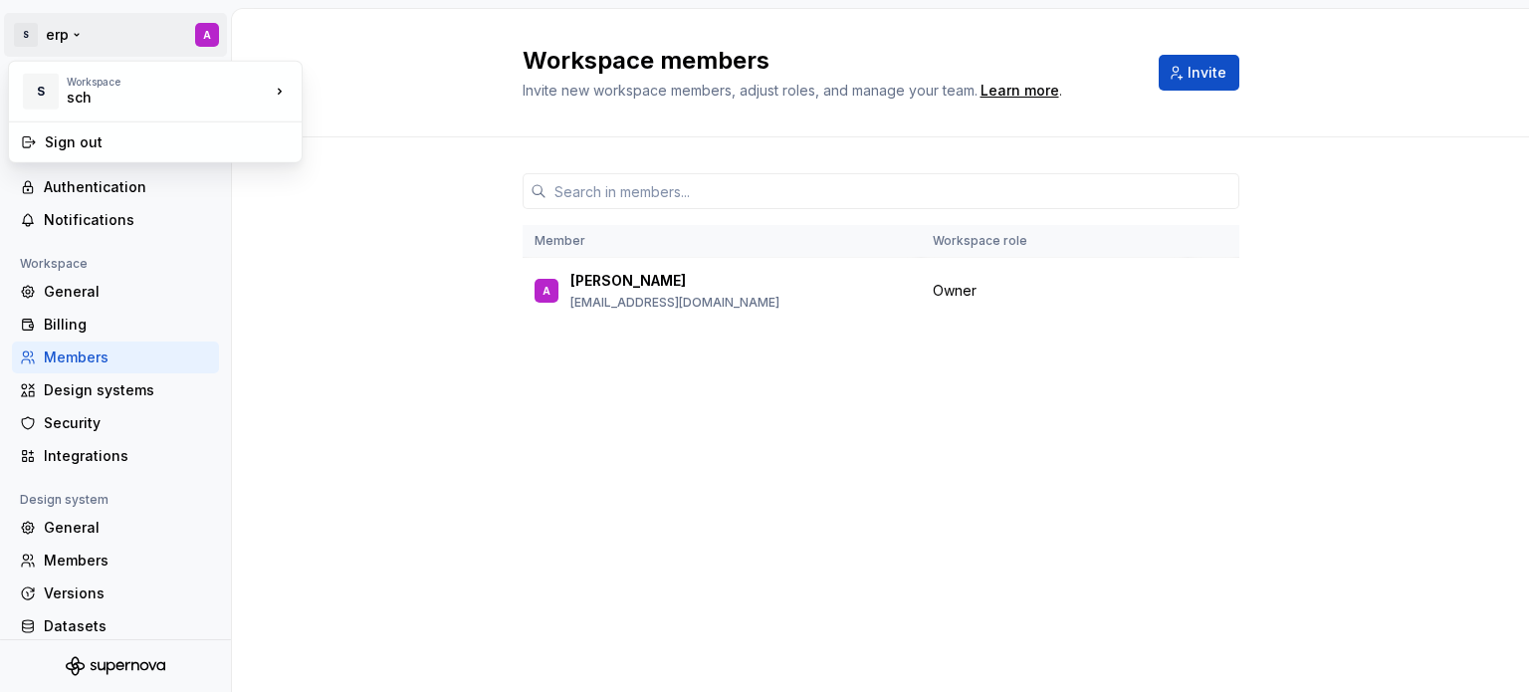
click at [163, 22] on html "S erp A Back Account Profile Authentication Notifications Workspace General Bil…" at bounding box center [764, 346] width 1529 height 692
click at [303, 55] on html "S erp A Back Account Profile Authentication Notifications Workspace General Bil…" at bounding box center [764, 346] width 1529 height 692
click at [153, 30] on html "S erp A Back Account Profile Authentication Notifications Workspace General Bil…" at bounding box center [764, 346] width 1529 height 692
click at [362, 130] on div "New workspace" at bounding box center [398, 131] width 129 height 20
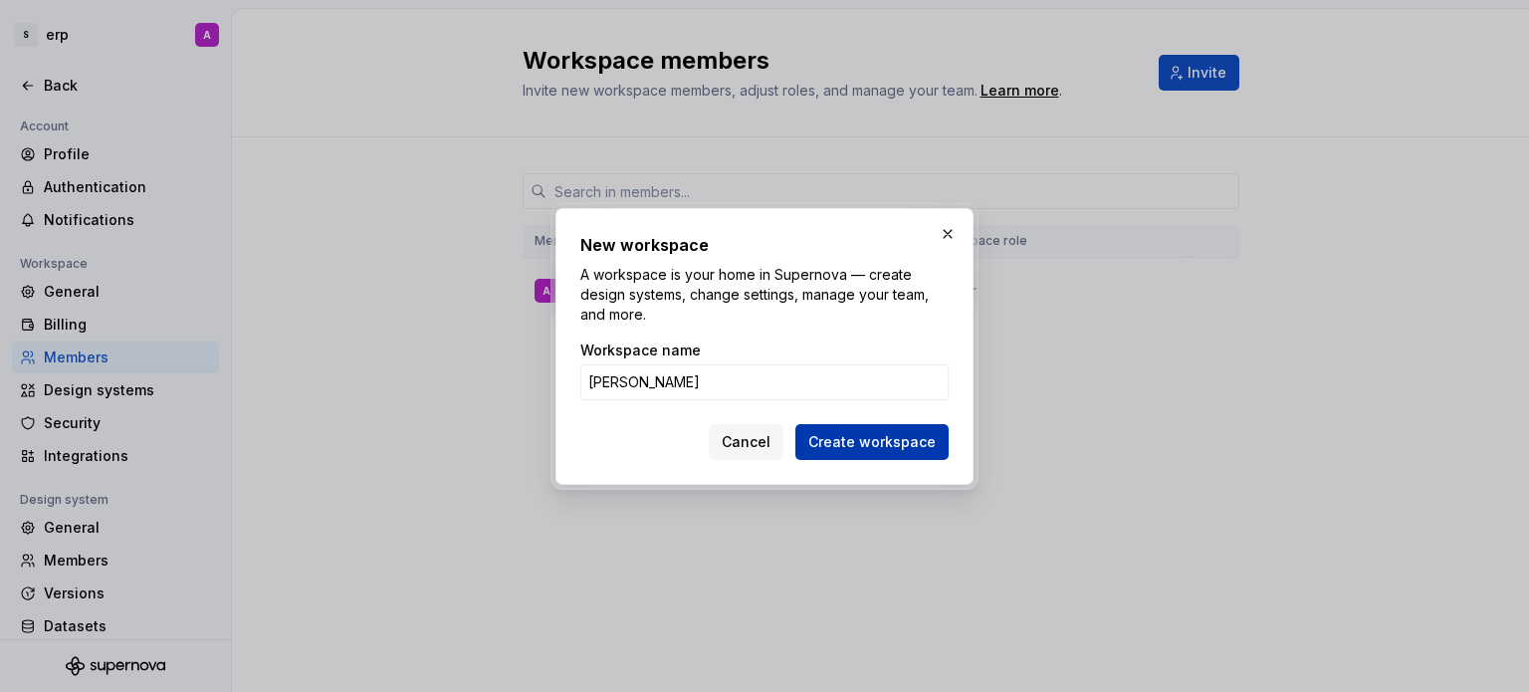
type input "arulselvam"
click at [874, 444] on span "Create workspace" at bounding box center [871, 442] width 127 height 20
